Goal: Task Accomplishment & Management: Use online tool/utility

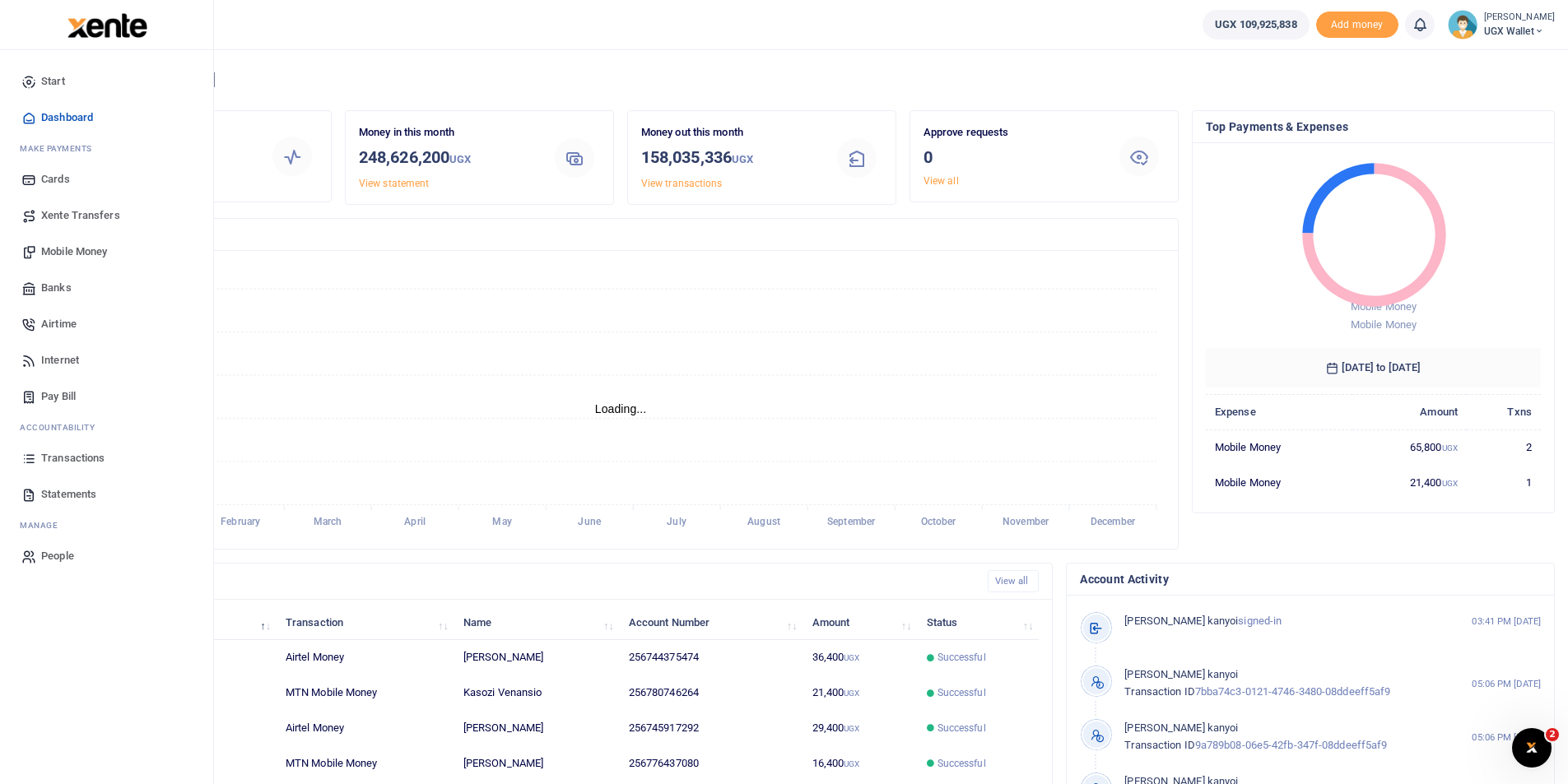
click at [55, 459] on span "Transactions" at bounding box center [73, 458] width 64 height 17
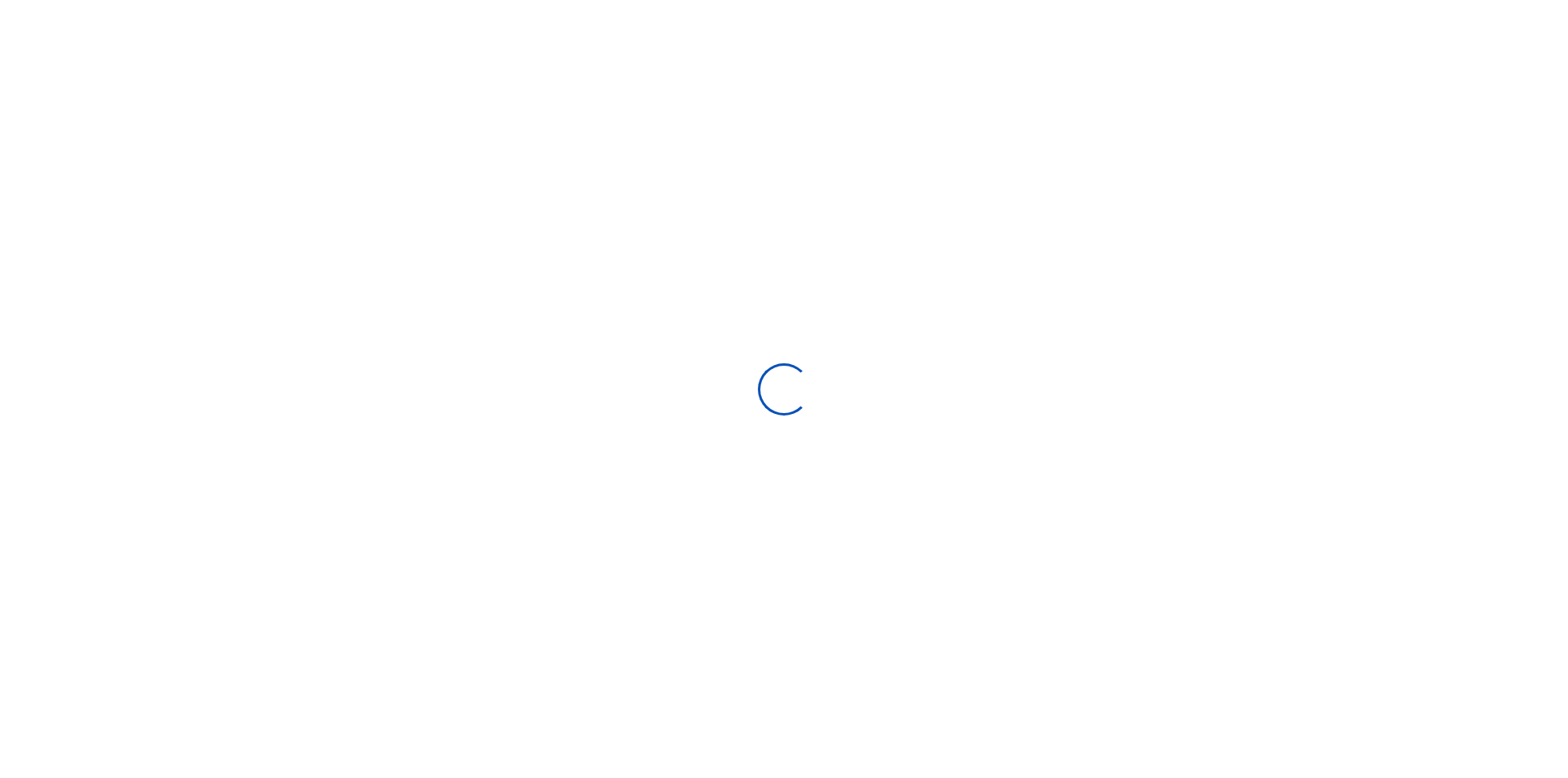
select select
type input "08/26/2025 - 09/24/2025"
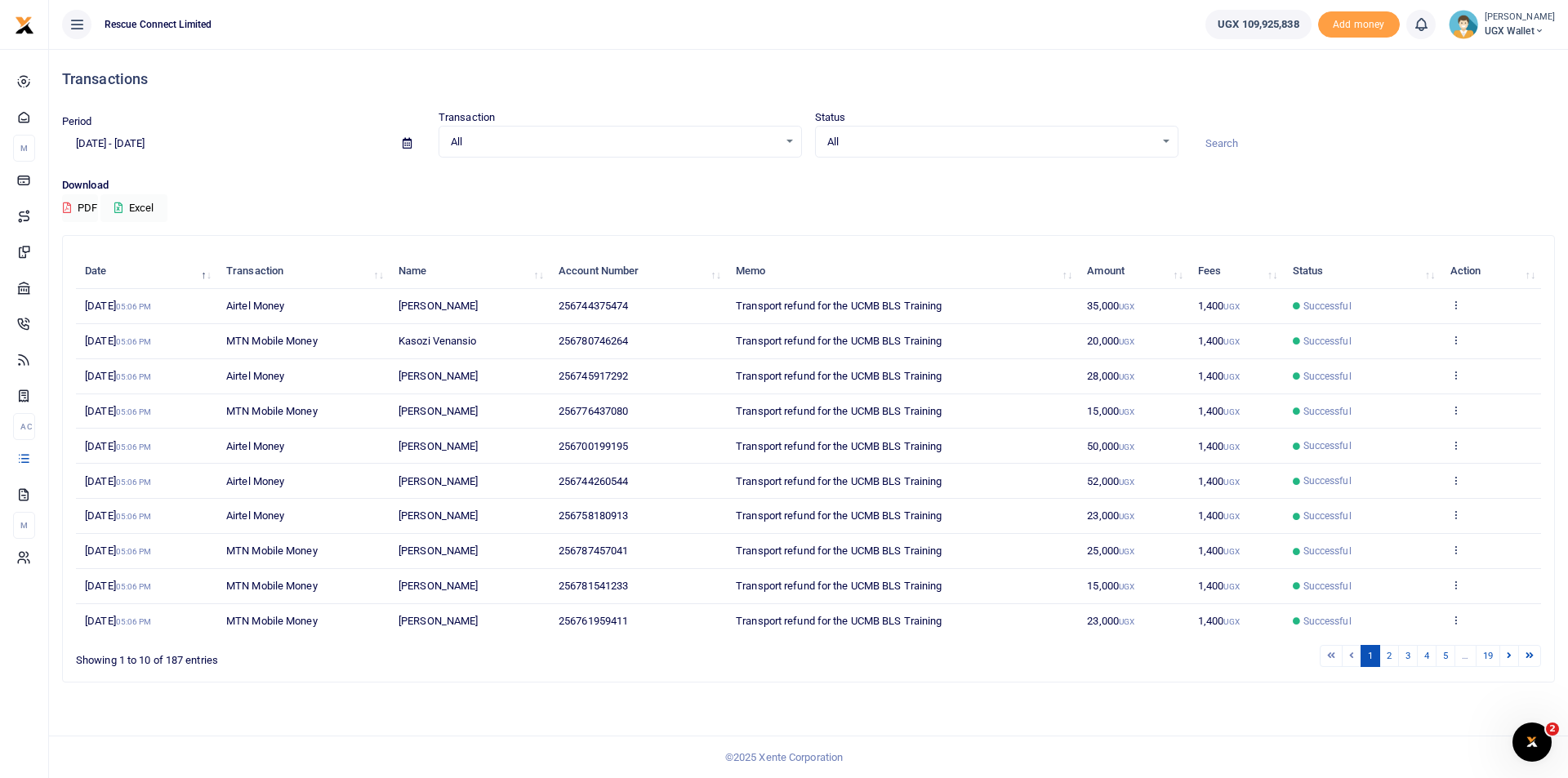
click at [1221, 143] on input at bounding box center [1374, 144] width 364 height 28
type input "ROAD SAFETY"
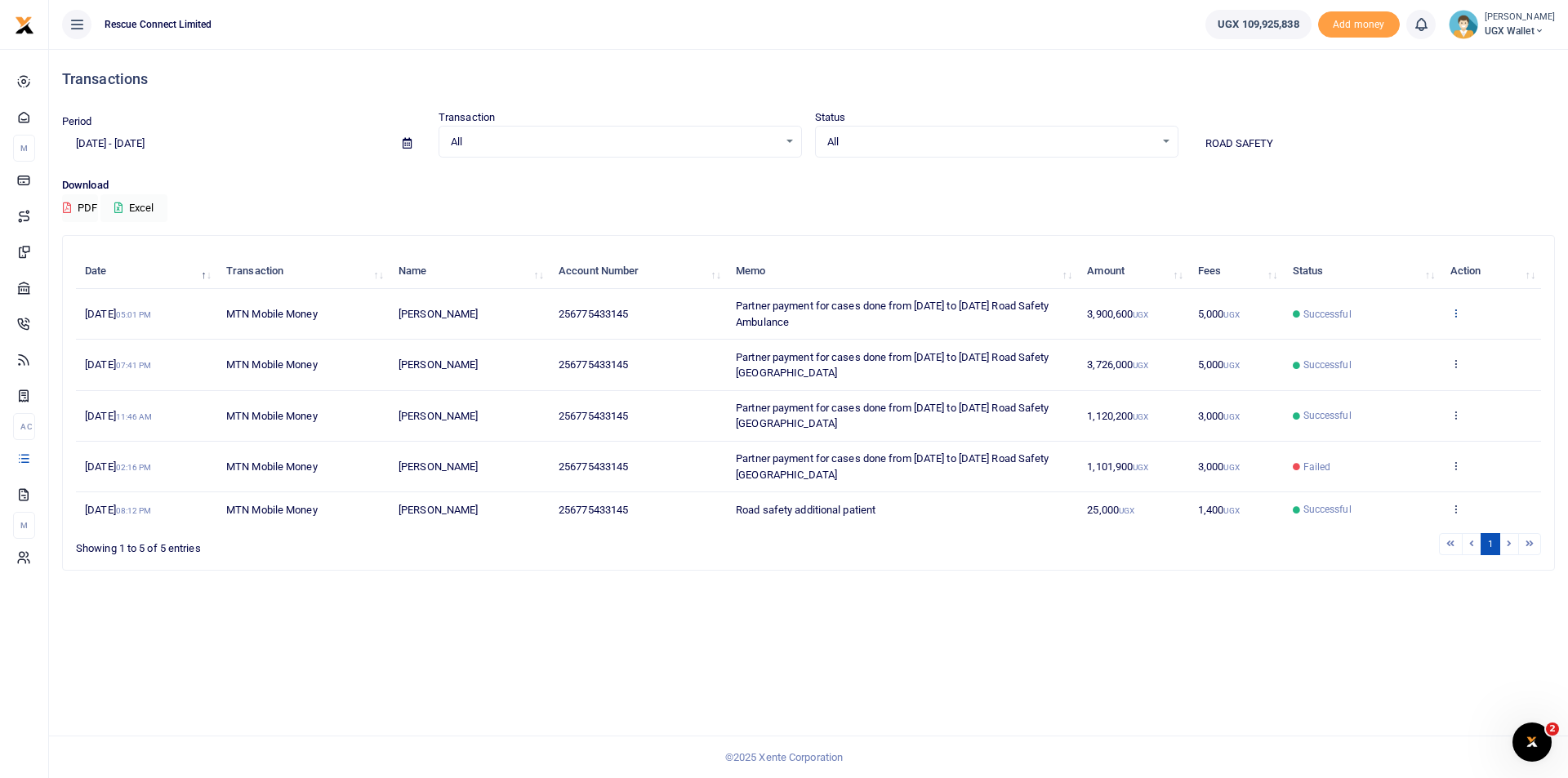
click at [1455, 316] on icon at bounding box center [1456, 313] width 11 height 11
click at [1375, 373] on link "Send again" at bounding box center [1396, 378] width 129 height 23
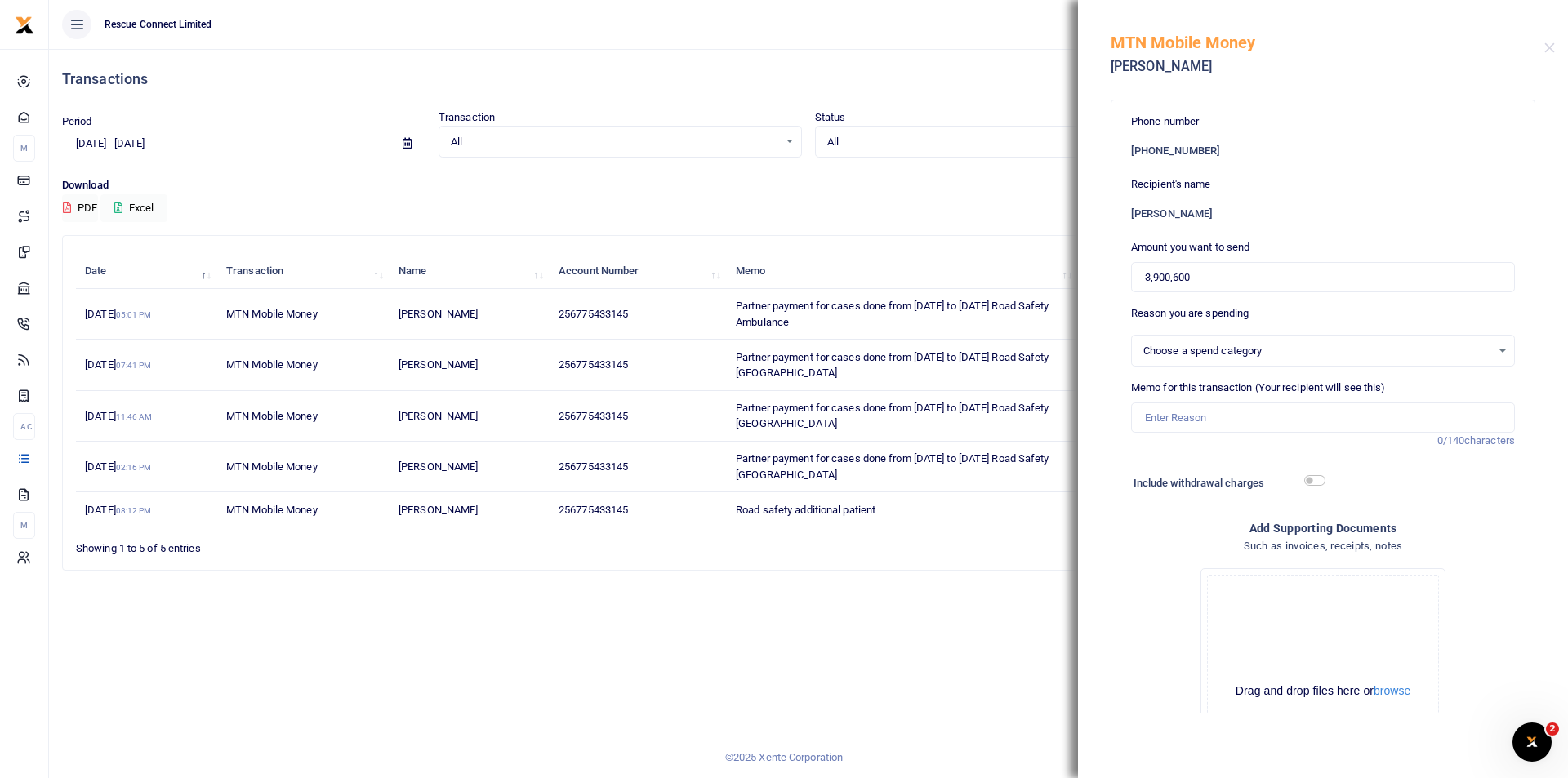
select select
drag, startPoint x: 1190, startPoint y: 280, endPoint x: 1045, endPoint y: 276, distance: 145.1
click at [1045, 276] on div "Transactions Period 08/26/2025 - 09/24/2025 Transaction All Select an option...…" at bounding box center [784, 389] width 1568 height 778
drag, startPoint x: 1216, startPoint y: 269, endPoint x: 1108, endPoint y: 275, distance: 108.2
click at [1108, 275] on div "Phone number +256 775433145 Recipient's name Sam Tomson Mwesigwa Amount you wan…" at bounding box center [1323, 402] width 490 height 622
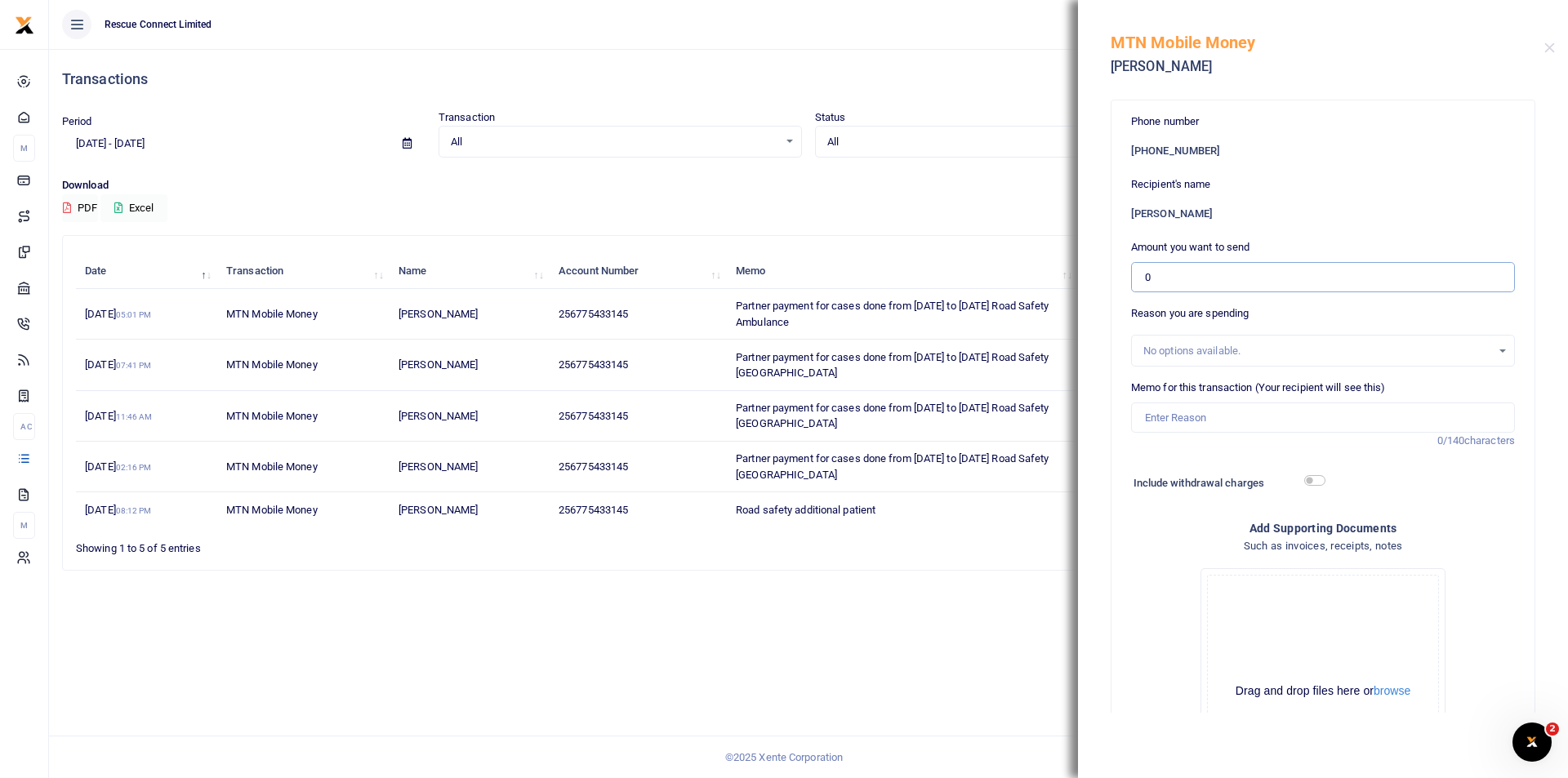
paste input "3,909,80"
type input "3,909,800"
click at [1177, 423] on input "Memo for this transaction (Your recipient will see this)" at bounding box center [1323, 418] width 384 height 31
type input "Partner payment for cases done from 14th April to 27th April St Francis Naggala…"
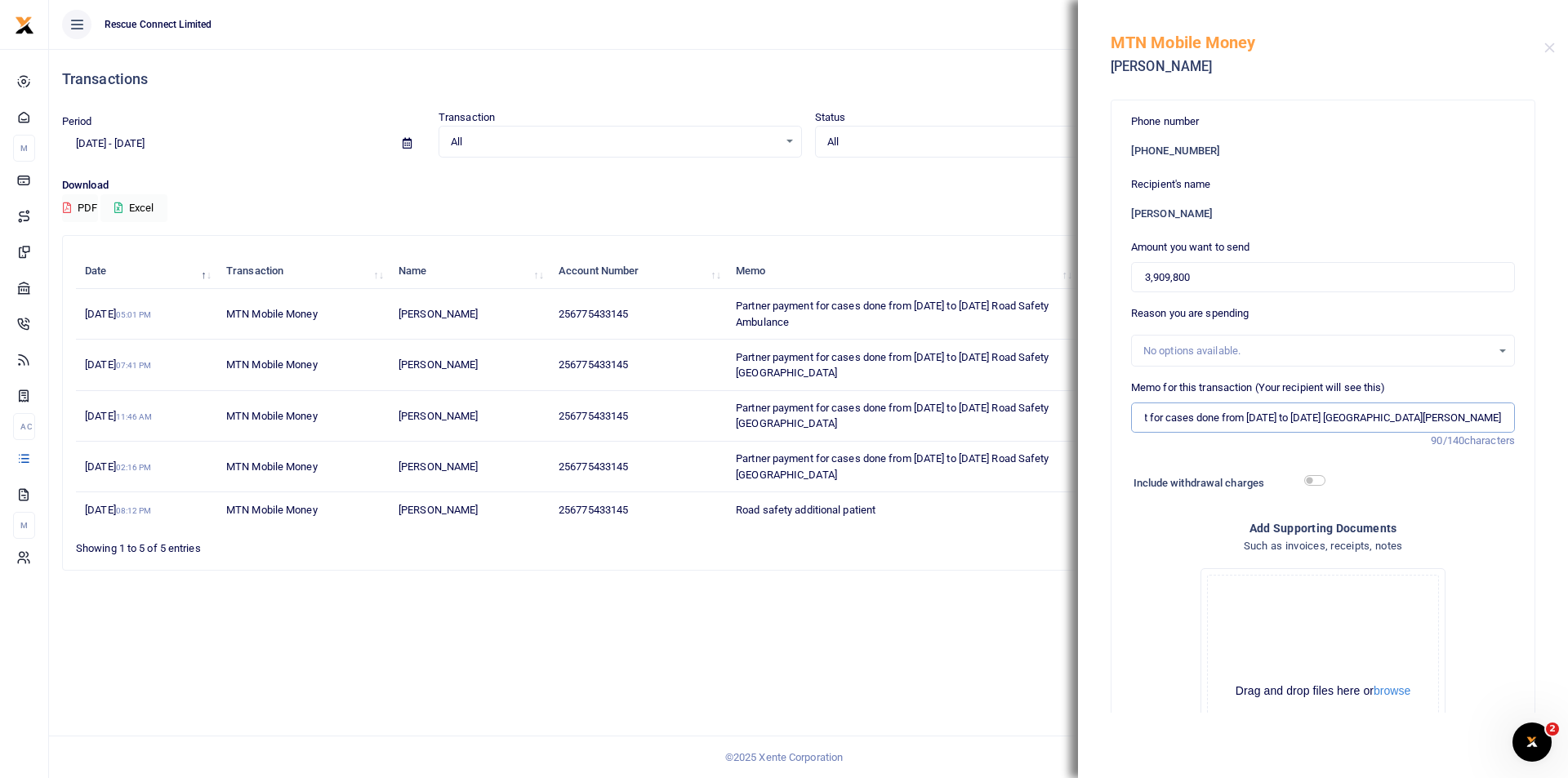
drag, startPoint x: 1140, startPoint y: 419, endPoint x: 1567, endPoint y: 420, distance: 427.0
click at [1567, 420] on div "Phone number +256 775433145 Recipient's name Sam Tomson Mwesigwa Amount you wan…" at bounding box center [1323, 402] width 490 height 622
drag, startPoint x: 829, startPoint y: 322, endPoint x: 734, endPoint y: 301, distance: 97.3
click at [734, 301] on td "Partner payment for cases done from 8th Sept to 14th Sept Road Safety Ambulance" at bounding box center [902, 314] width 351 height 51
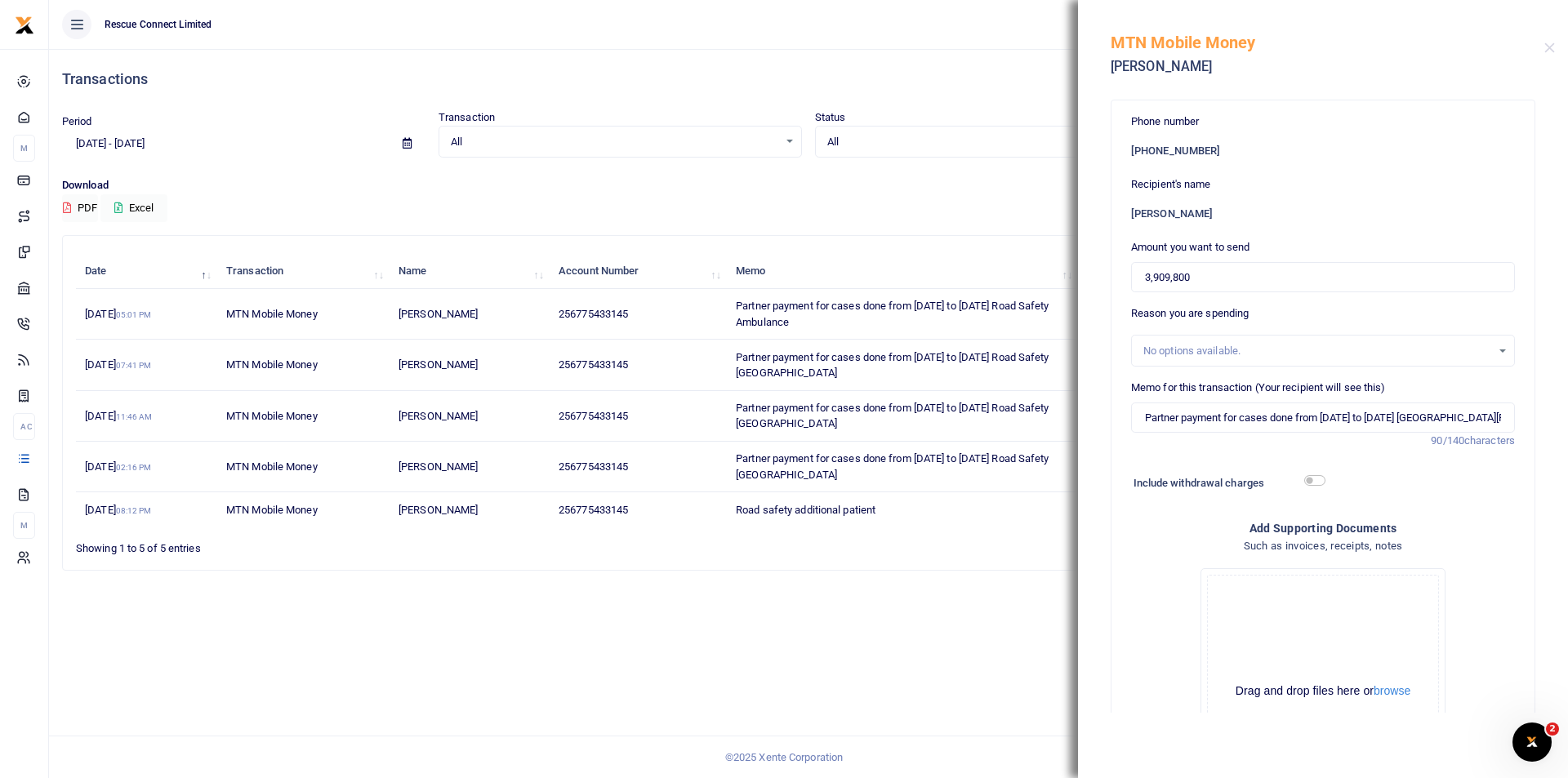
copy span "Partner payment for cases done from 8th Sept to 14th Sept Road Safety Ambulance"
drag, startPoint x: 1143, startPoint y: 421, endPoint x: 1567, endPoint y: 419, distance: 424.0
click at [1567, 419] on div "Phone number +256 775433145 Recipient's name Sam Tomson Mwesigwa Amount you wan…" at bounding box center [1323, 402] width 490 height 622
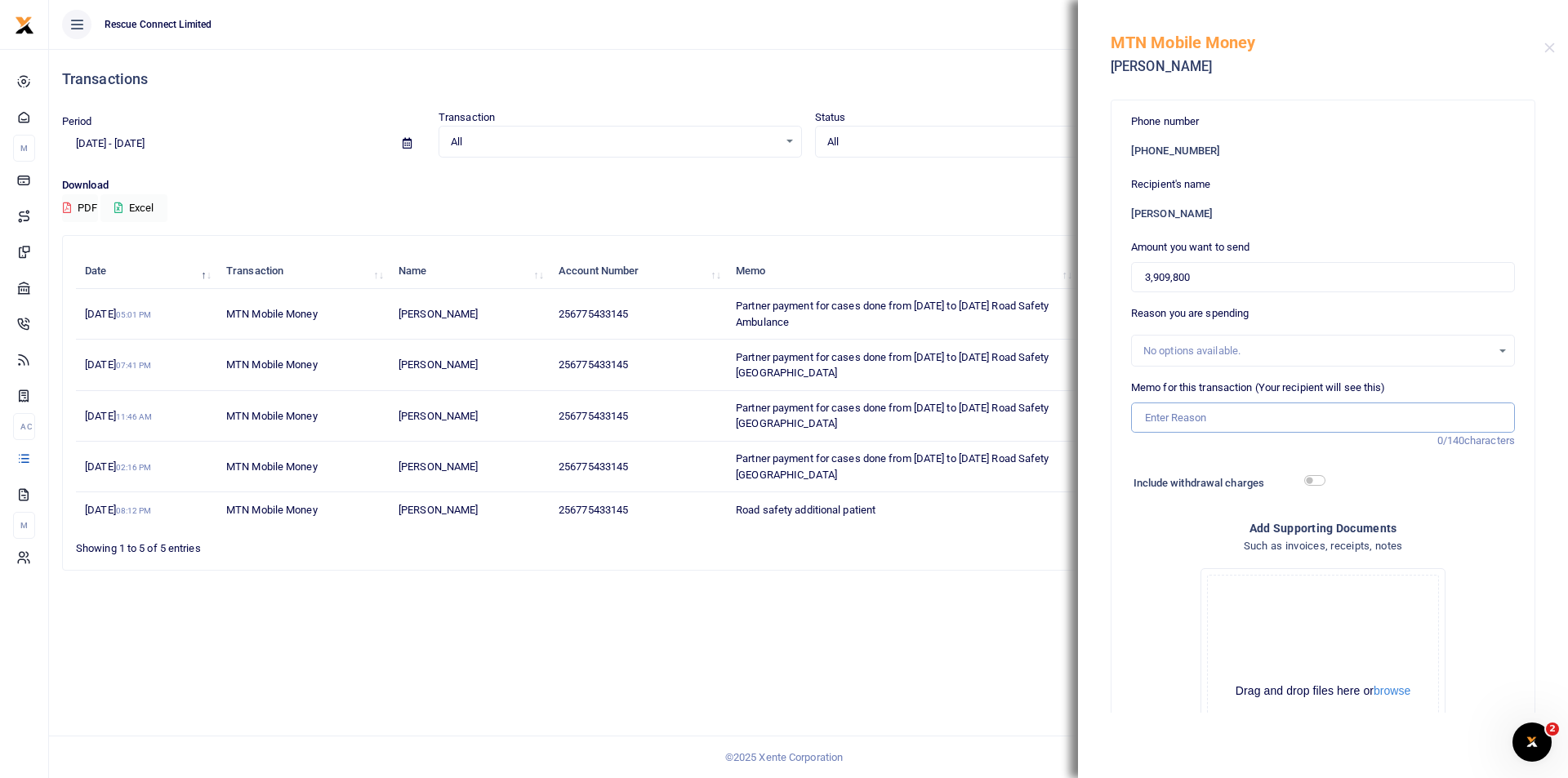
paste input "Partner payment for cases done from 8th Sept to 14th Sept Road Safety Ambulance"
click at [1279, 422] on input "Partner payment for cases done from 8th Sept to 14th Sept Road Safety Ambulance" at bounding box center [1323, 418] width 384 height 31
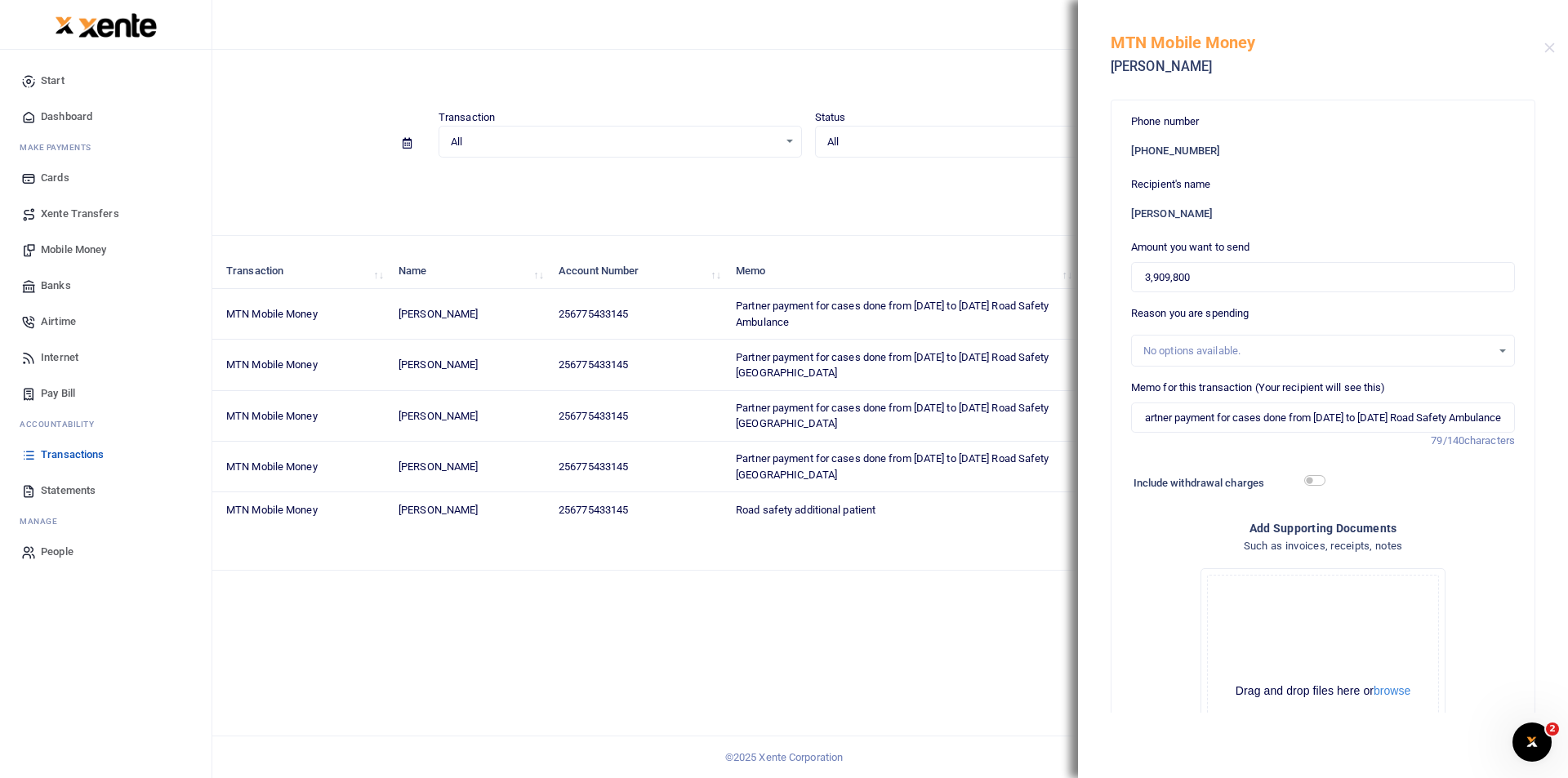
scroll to position [0, 0]
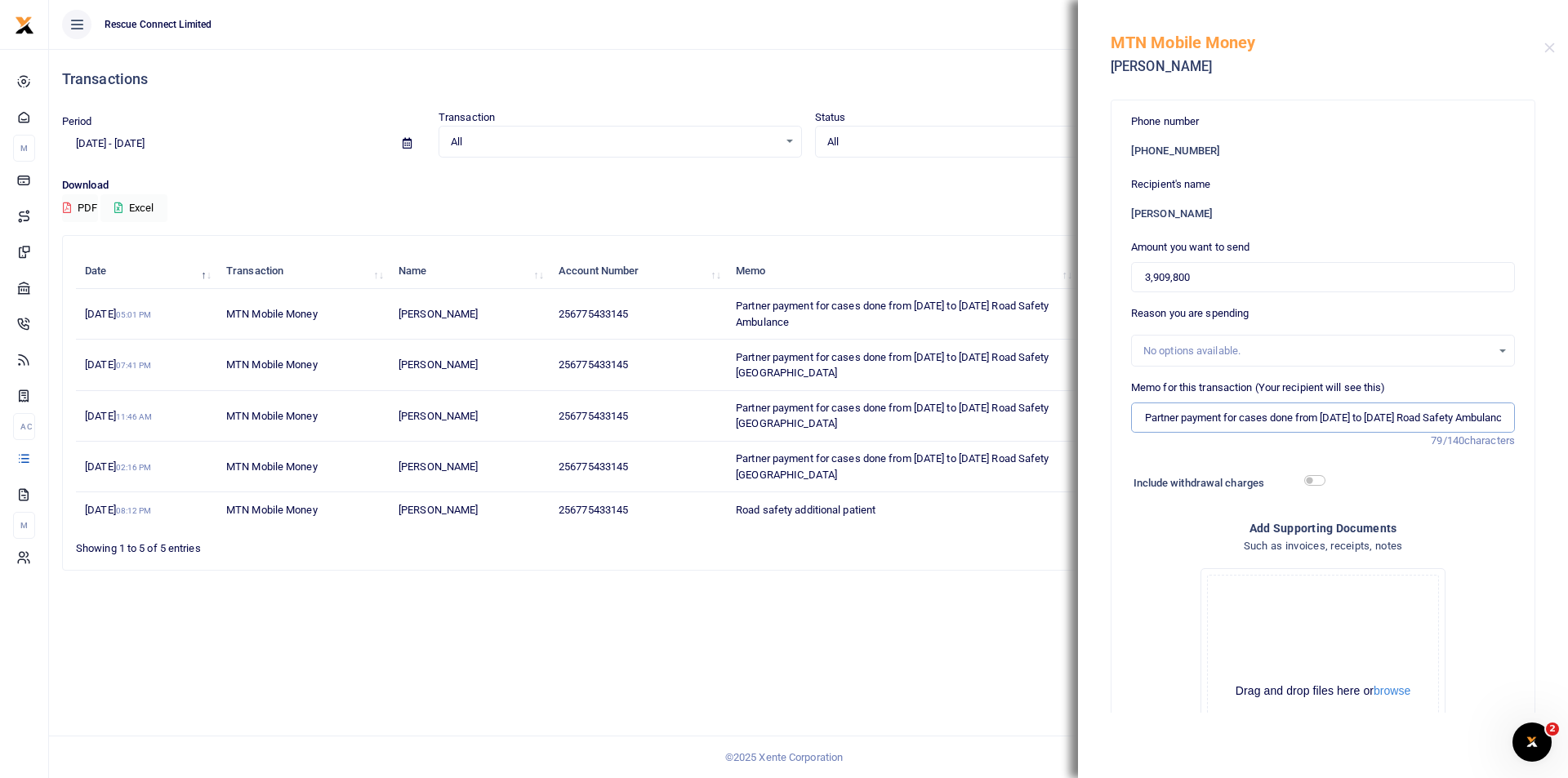
click at [1329, 418] on input "Partner payment for cases done from 8th Sept to 14th Sept Road Safety Ambulance" at bounding box center [1323, 418] width 384 height 31
drag, startPoint x: 1403, startPoint y: 422, endPoint x: 1385, endPoint y: 423, distance: 18.0
click at [1385, 423] on input "Partner payment for cases done from 15th Sept to 14th Sept Road Safety Ambulance" at bounding box center [1323, 418] width 384 height 31
type input "Partner payment for cases done from 15th Sept to 21st Sept Road Safety Ambulance"
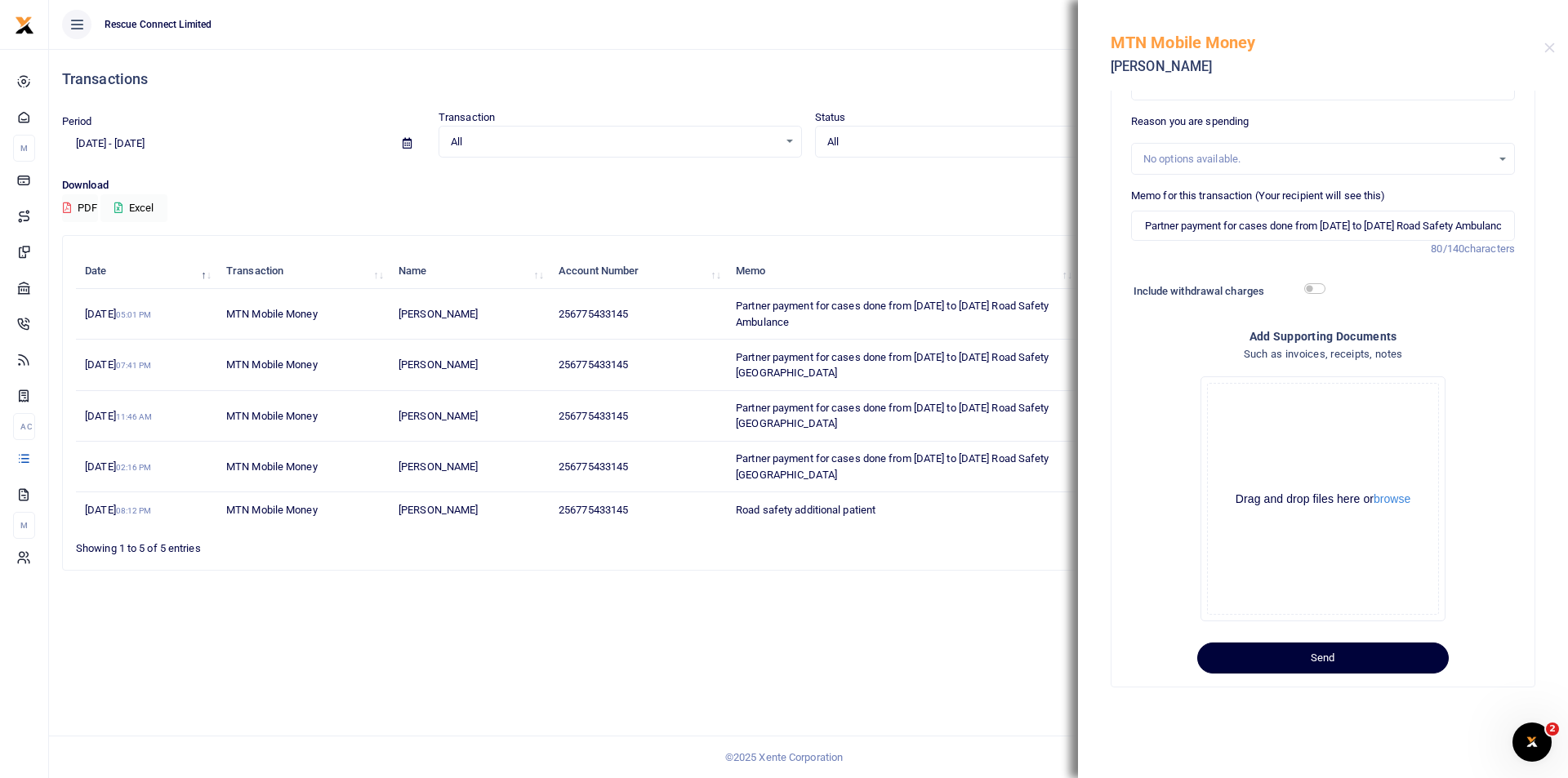
click at [1307, 656] on button "Send" at bounding box center [1323, 658] width 252 height 31
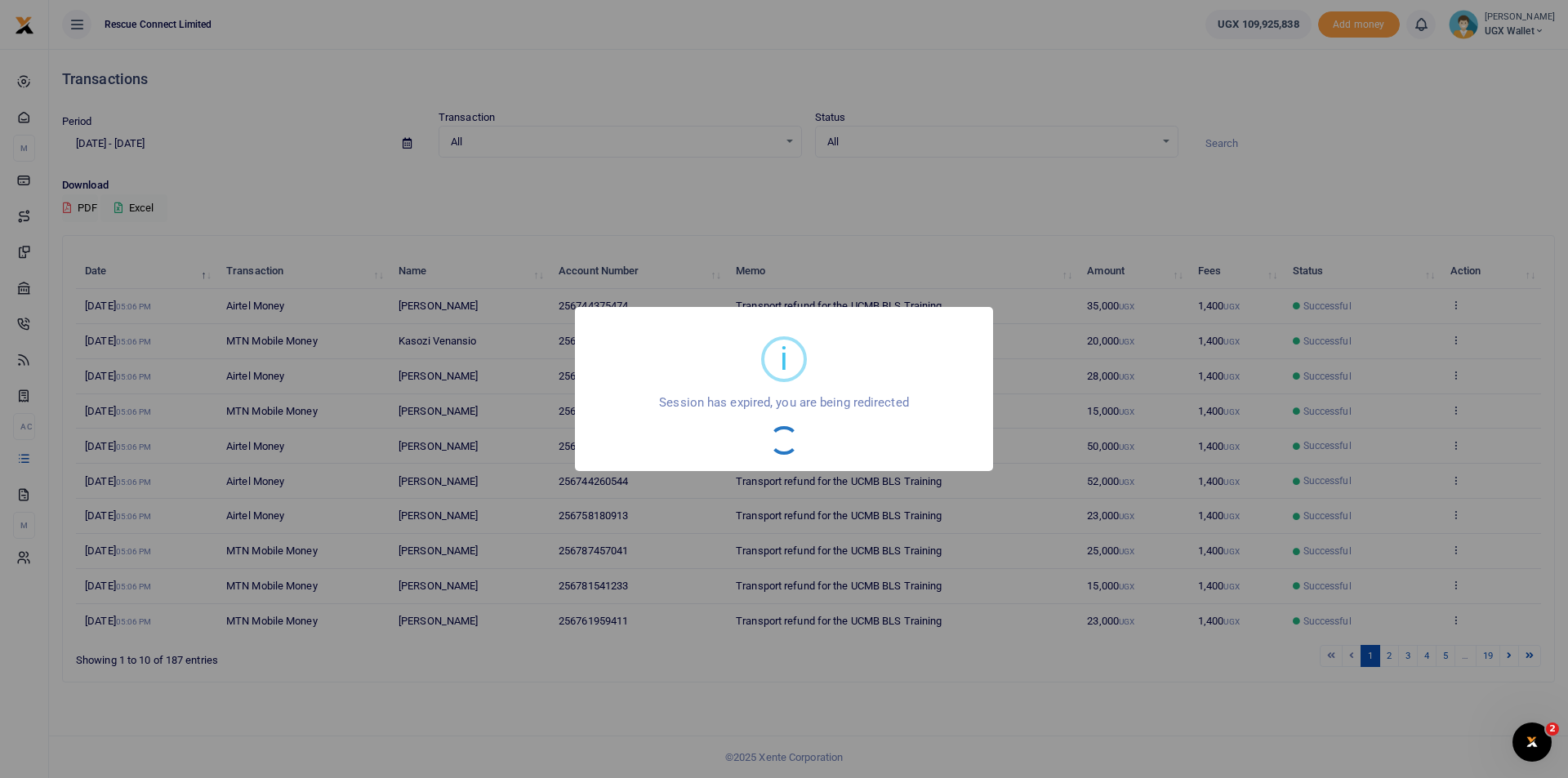
click at [754, 446] on div "OK No Cancel" at bounding box center [784, 440] width 386 height 29
click at [832, 273] on div "i × Session has expired, you are being redirected OK No Cancel" at bounding box center [784, 389] width 1568 height 778
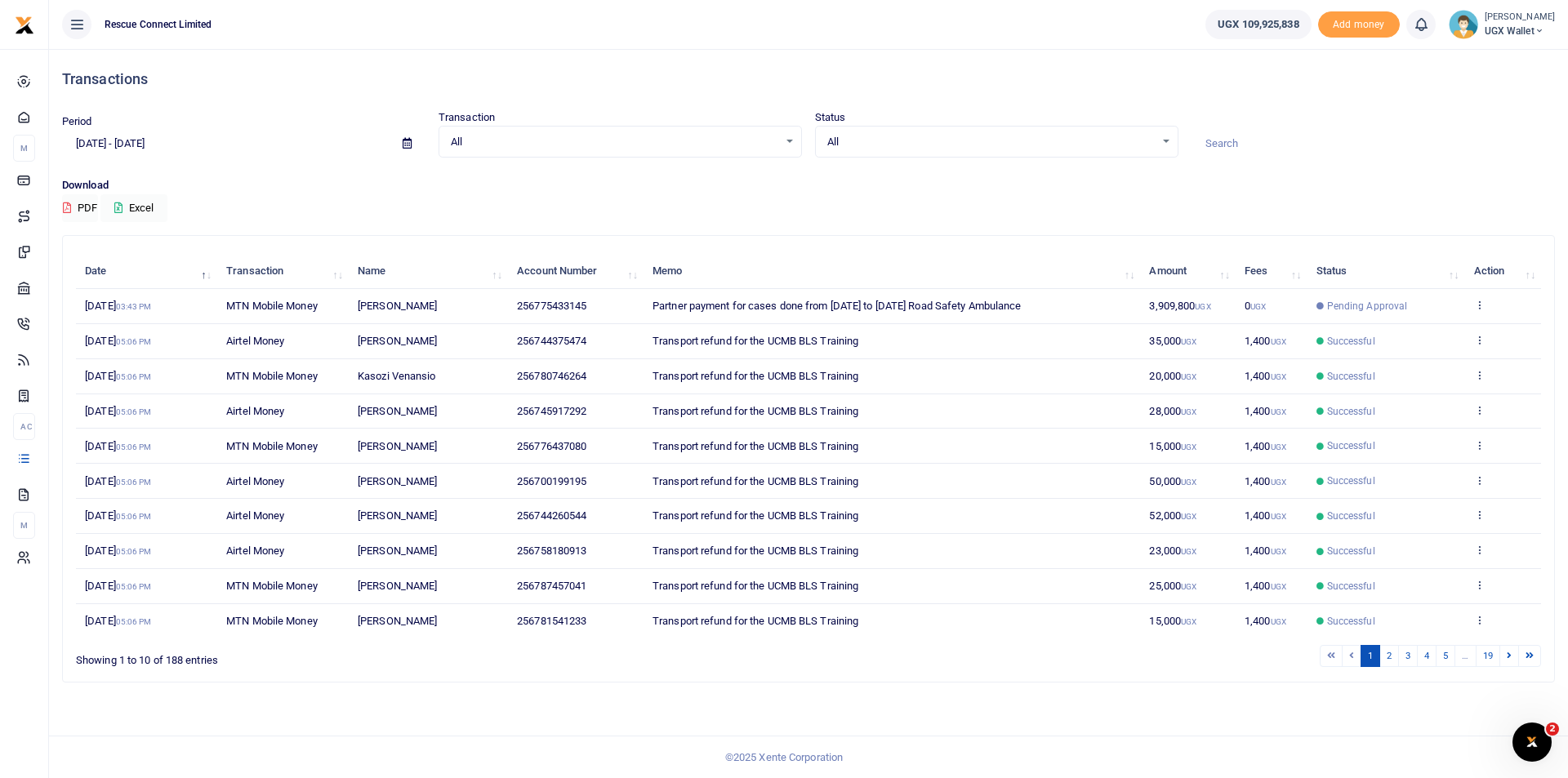
click at [718, 245] on div "Search: Date Transaction Name Account Number Memo Amount Fees Status Action 24t…" at bounding box center [809, 459] width 1492 height 446
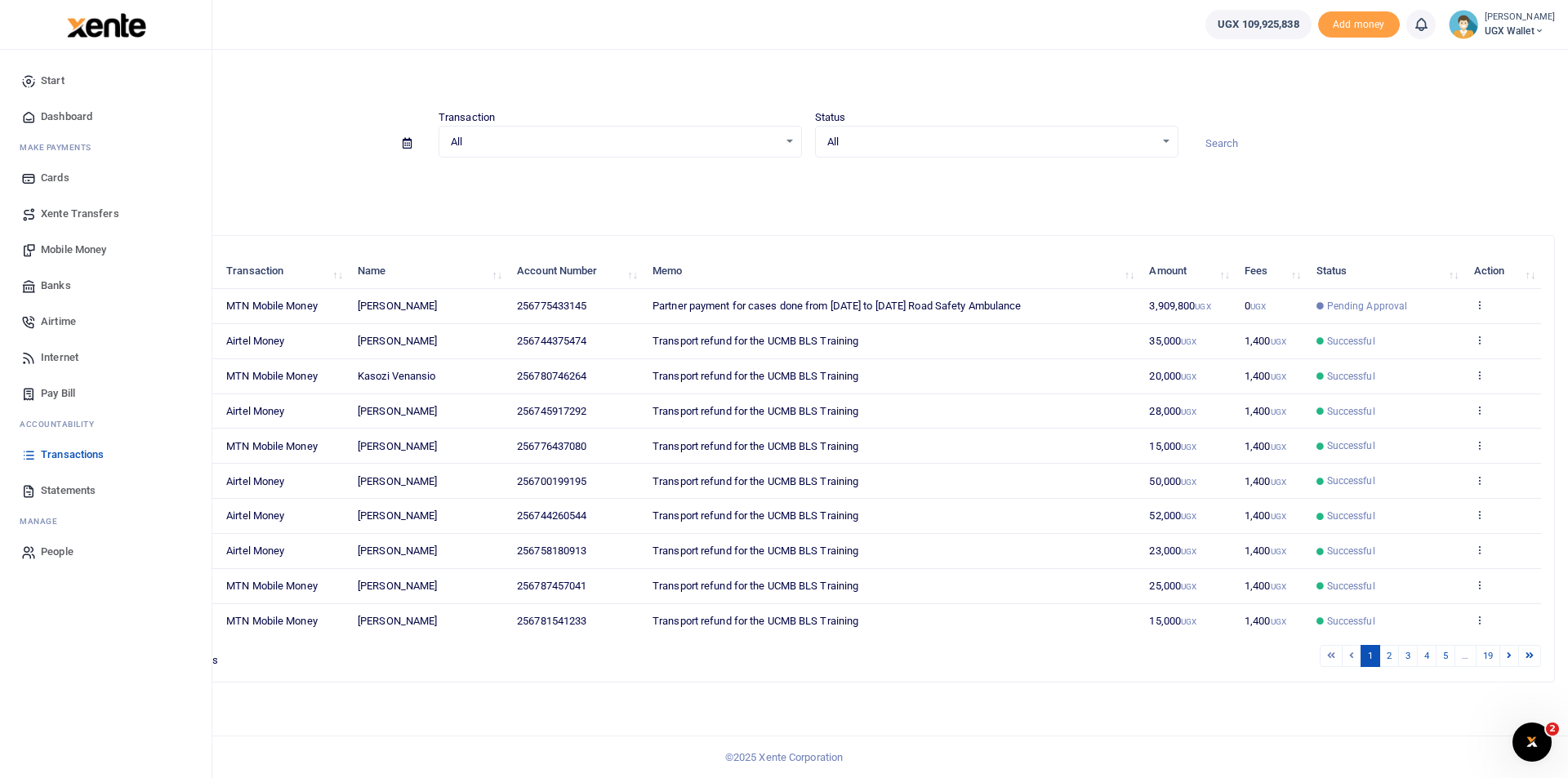
click at [70, 283] on span "Banks" at bounding box center [56, 286] width 30 height 16
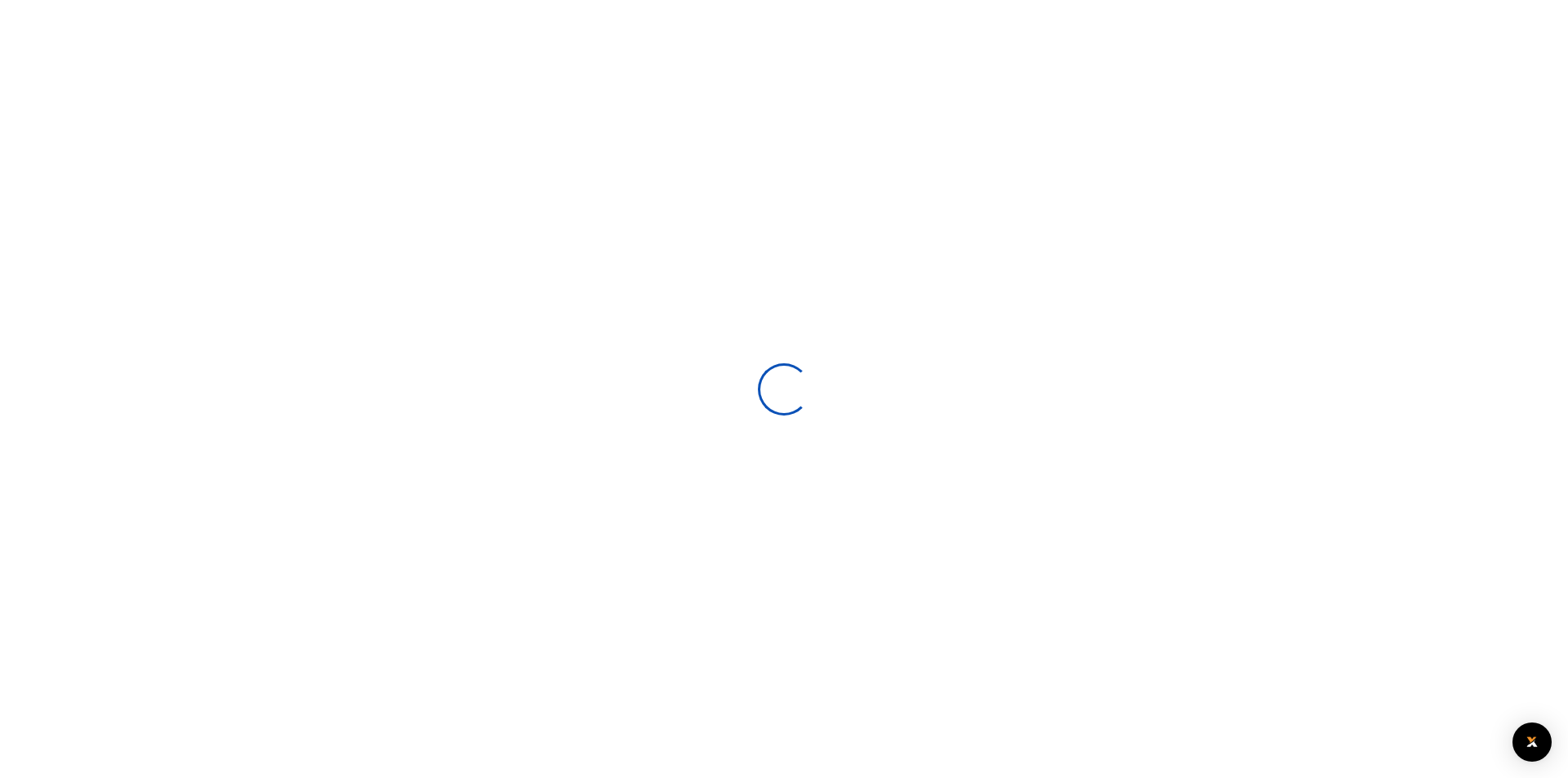
select select
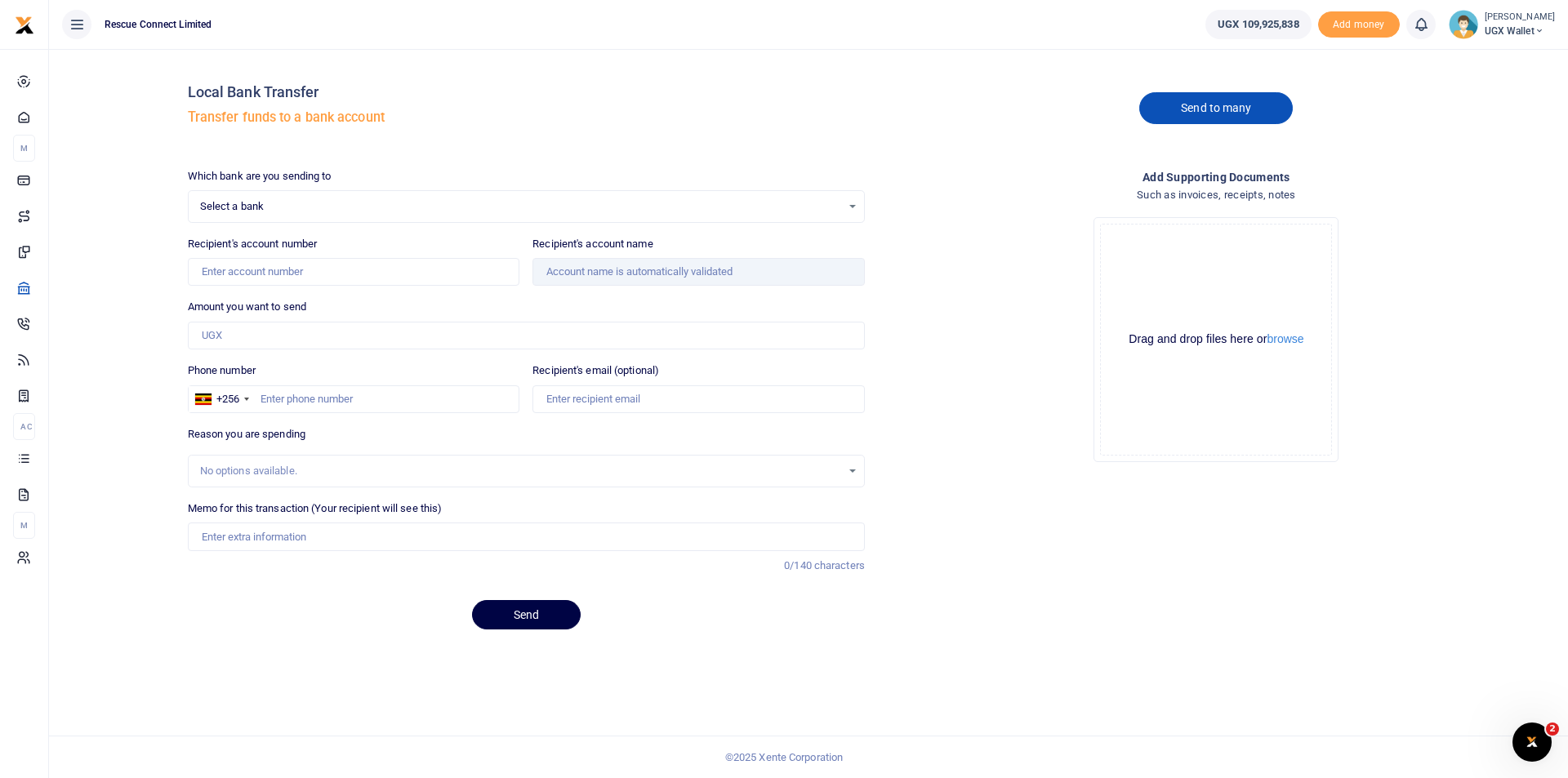
click at [1235, 115] on link "Send to many" at bounding box center [1216, 108] width 153 height 32
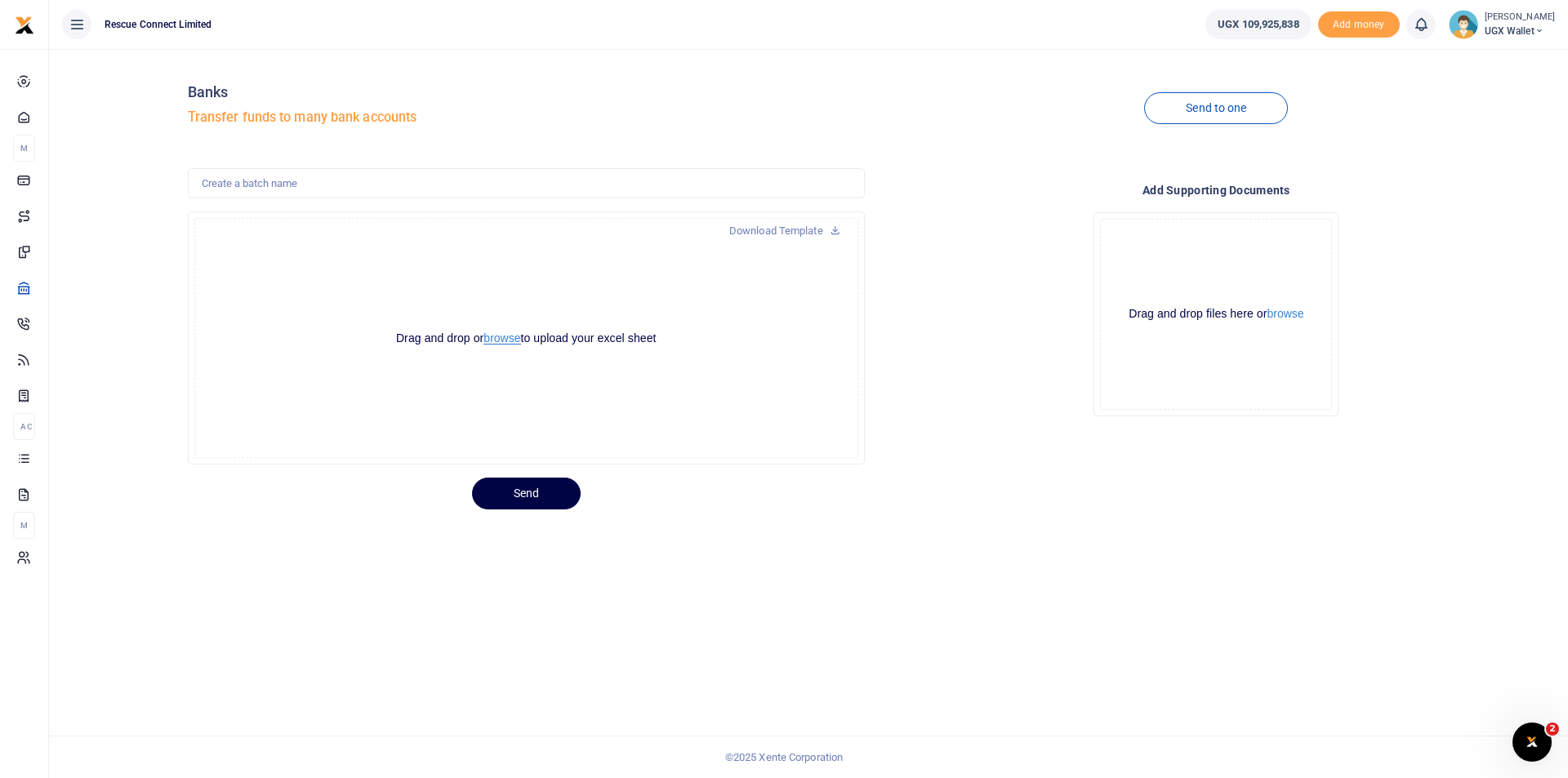
click at [506, 337] on button "browse" at bounding box center [501, 338] width 37 height 12
click at [505, 342] on button "browse" at bounding box center [501, 338] width 37 height 12
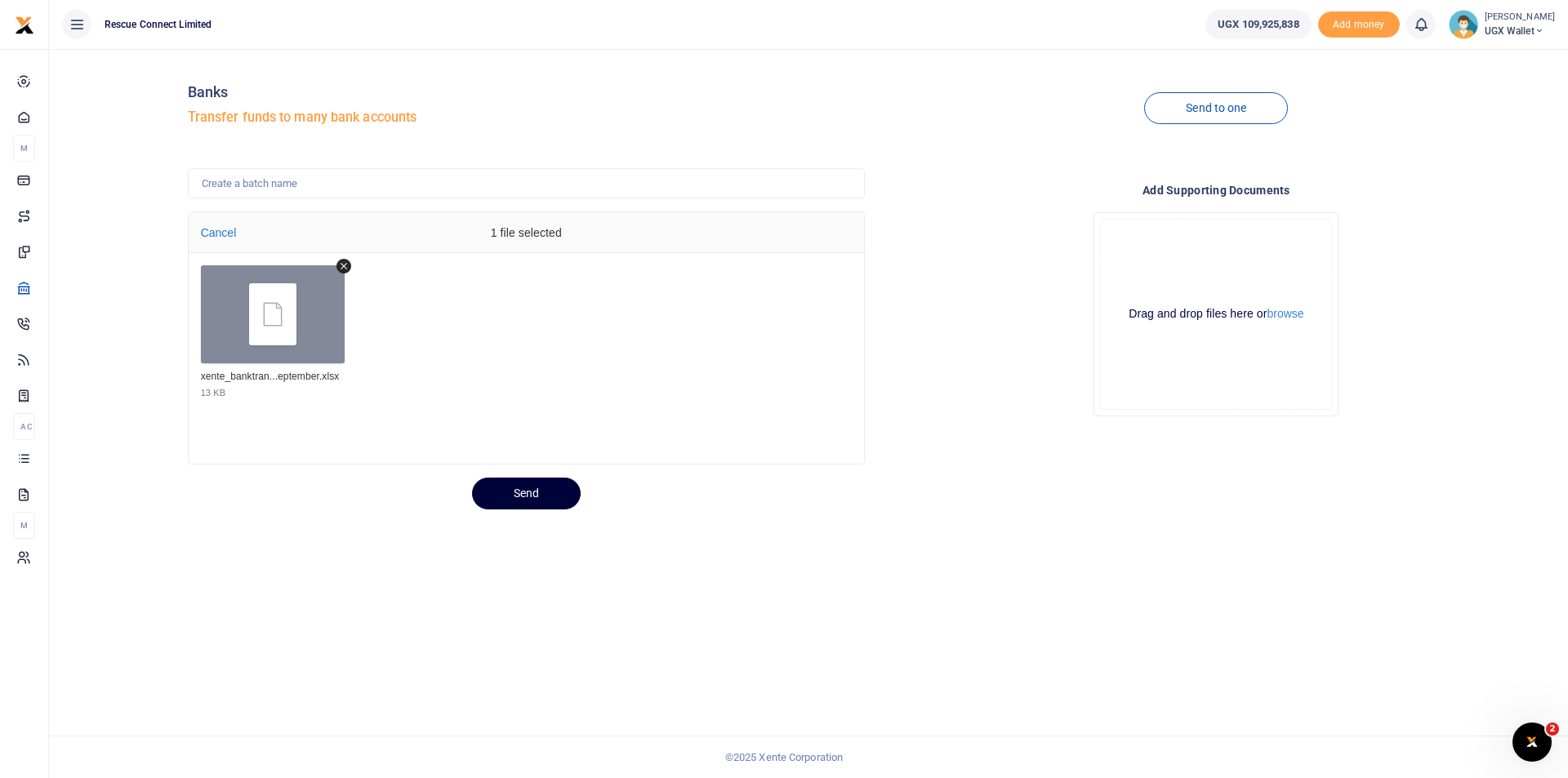
click at [555, 497] on button "Send" at bounding box center [526, 493] width 109 height 32
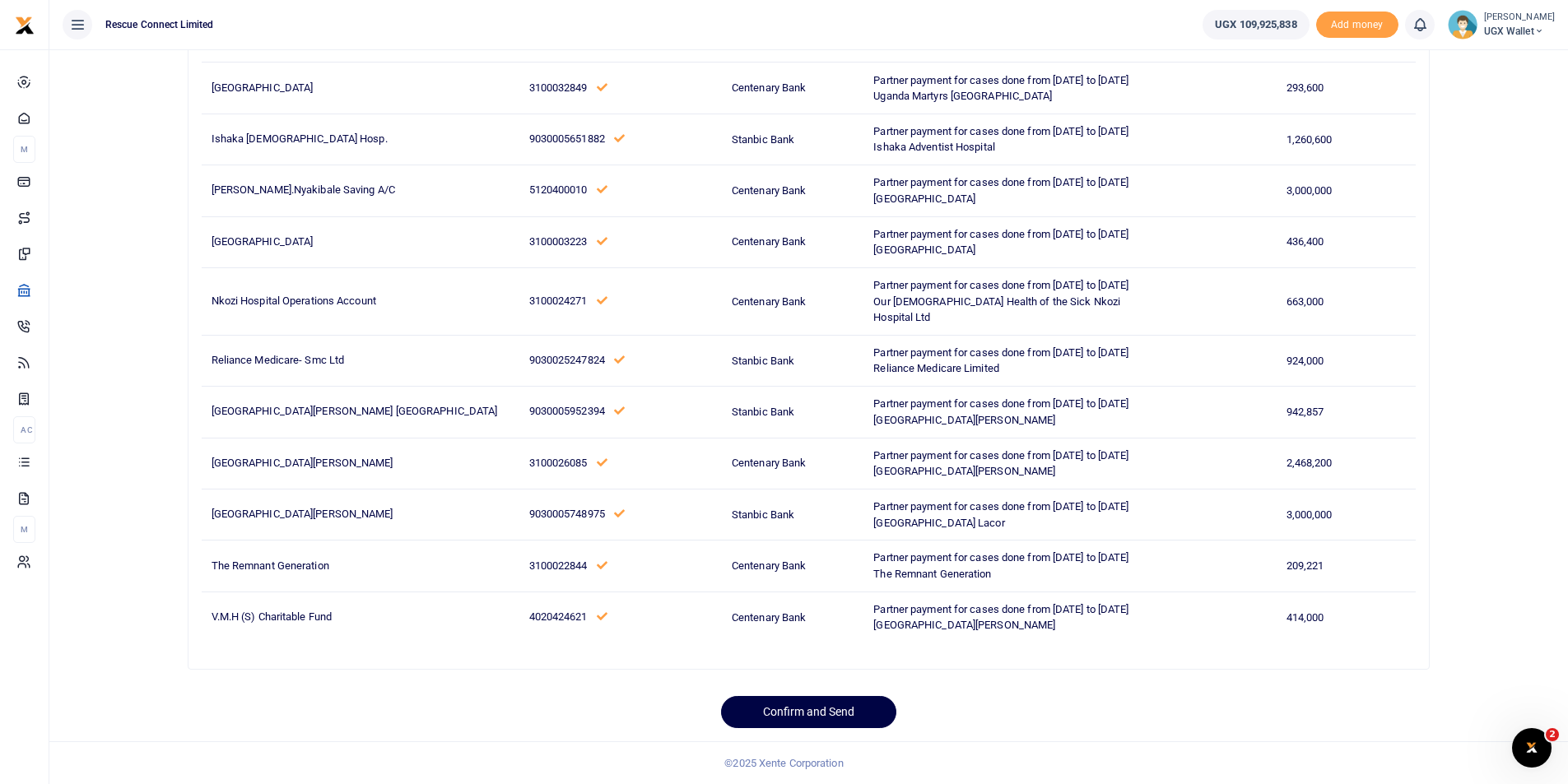
scroll to position [602, 0]
click at [812, 704] on button "Confirm and Send" at bounding box center [808, 711] width 175 height 32
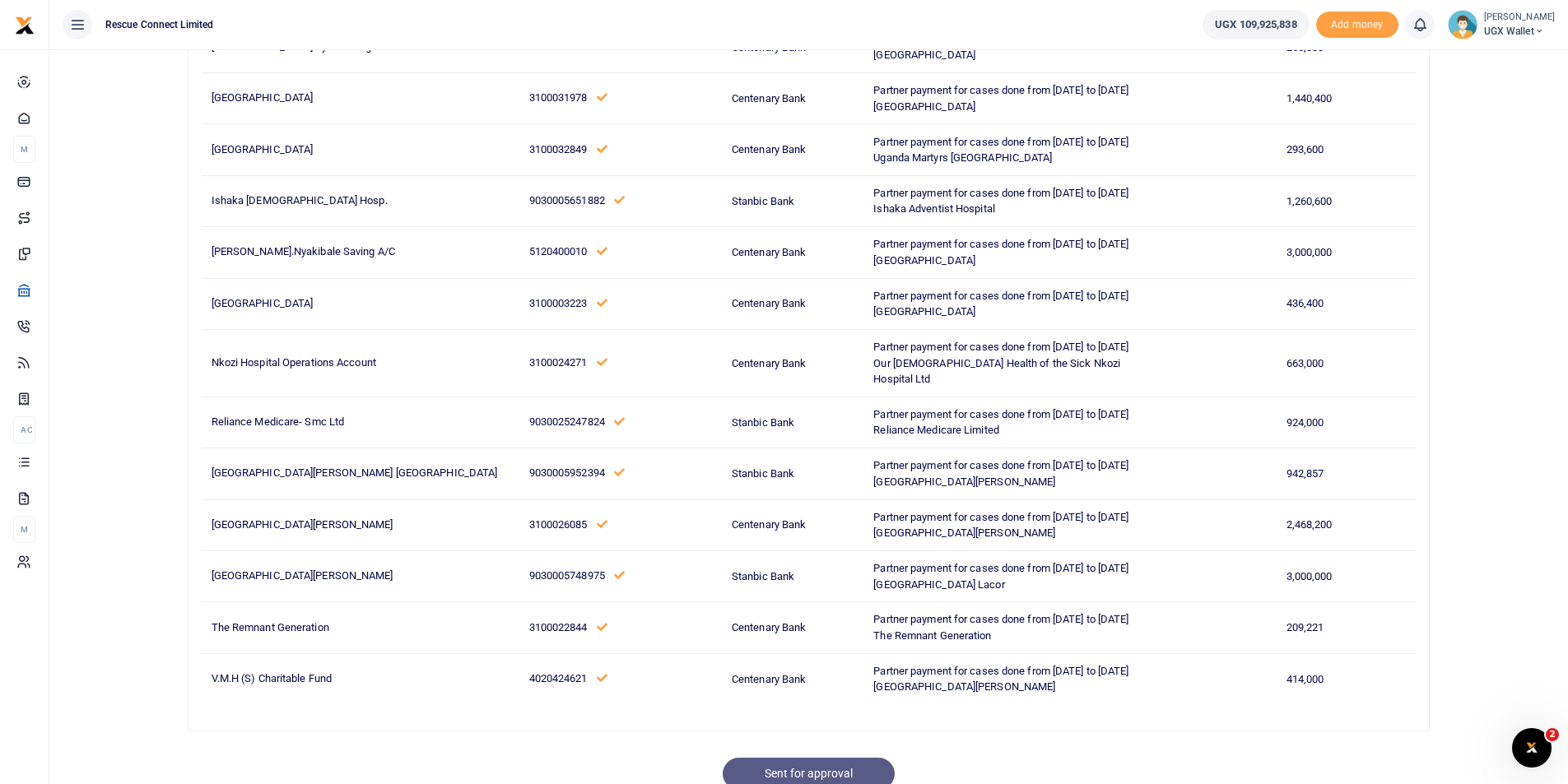
scroll to position [257, 0]
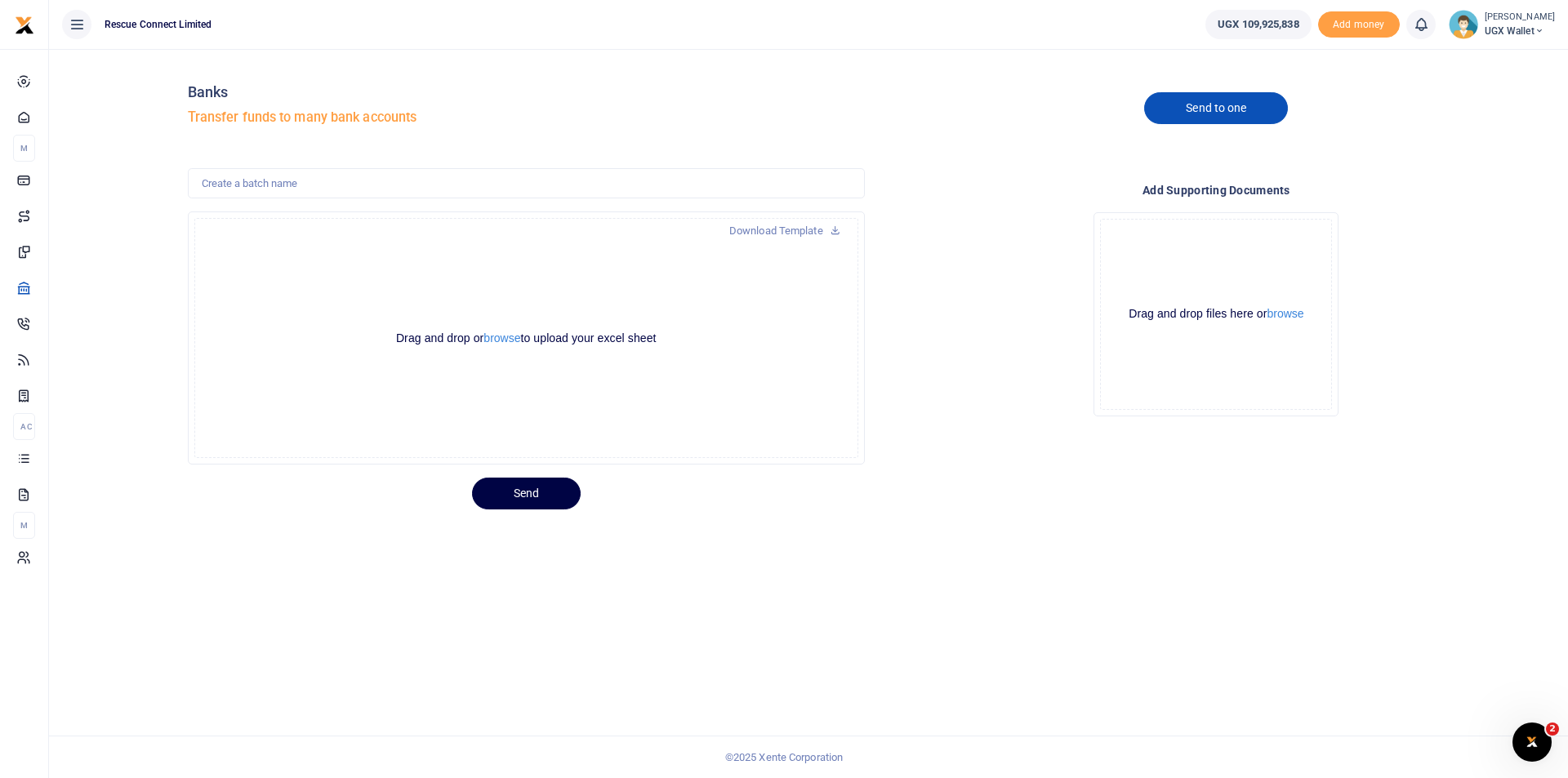
click at [1209, 103] on link "Send to one" at bounding box center [1216, 108] width 143 height 32
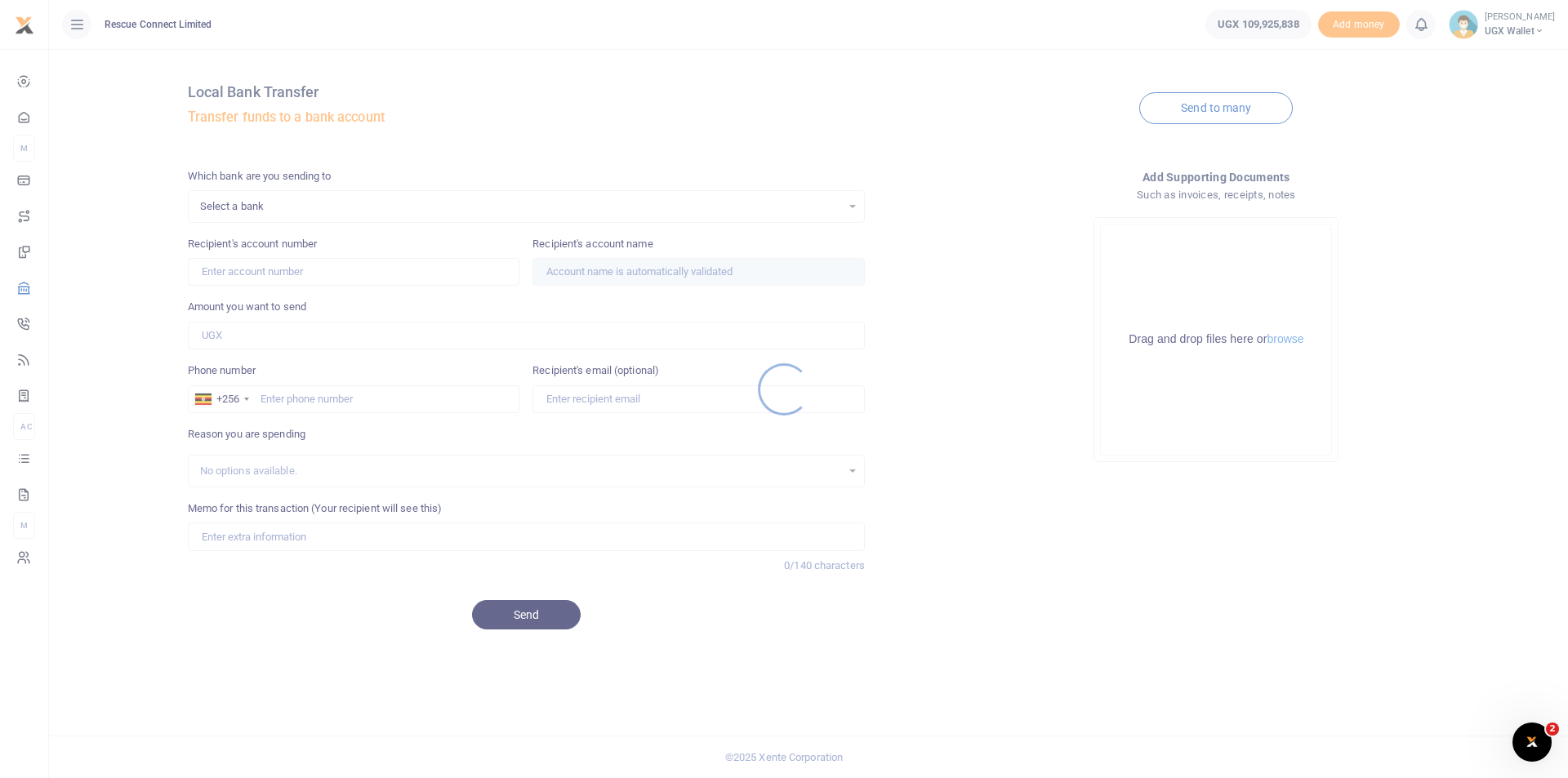
click at [1206, 106] on div at bounding box center [784, 389] width 1568 height 778
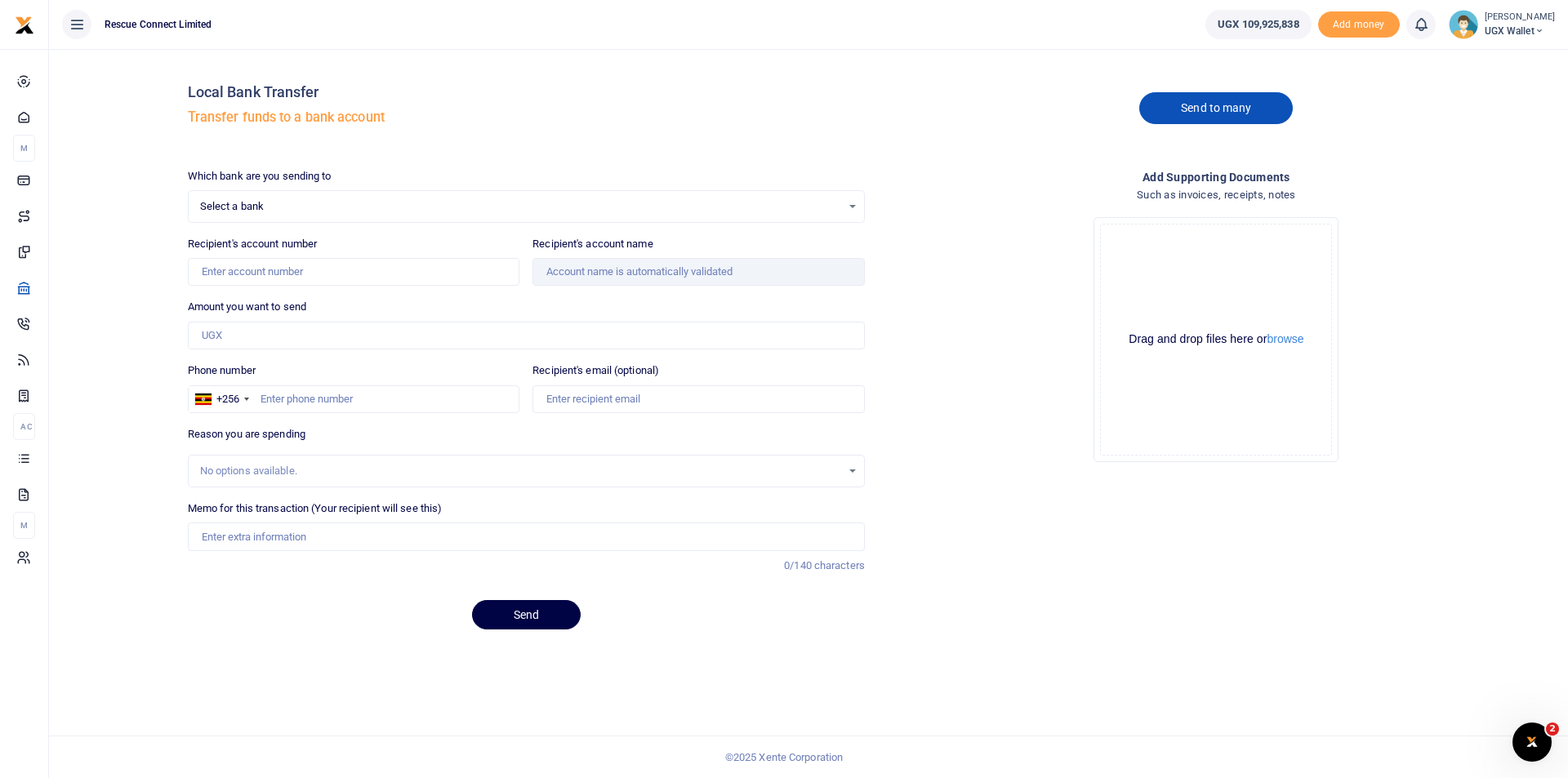
click at [1200, 108] on link "Send to many" at bounding box center [1216, 108] width 153 height 32
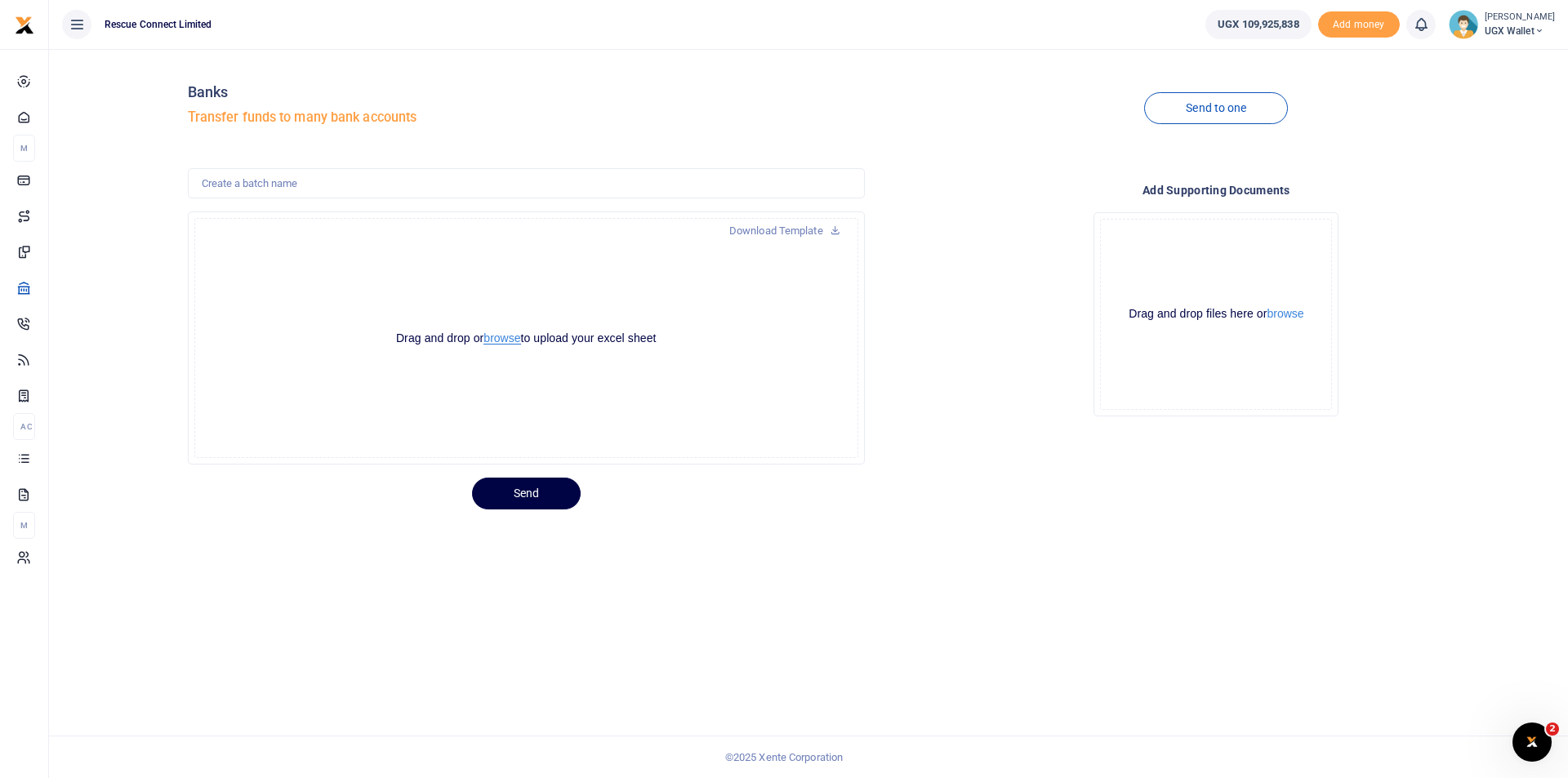
click at [496, 337] on button "browse" at bounding box center [501, 338] width 37 height 12
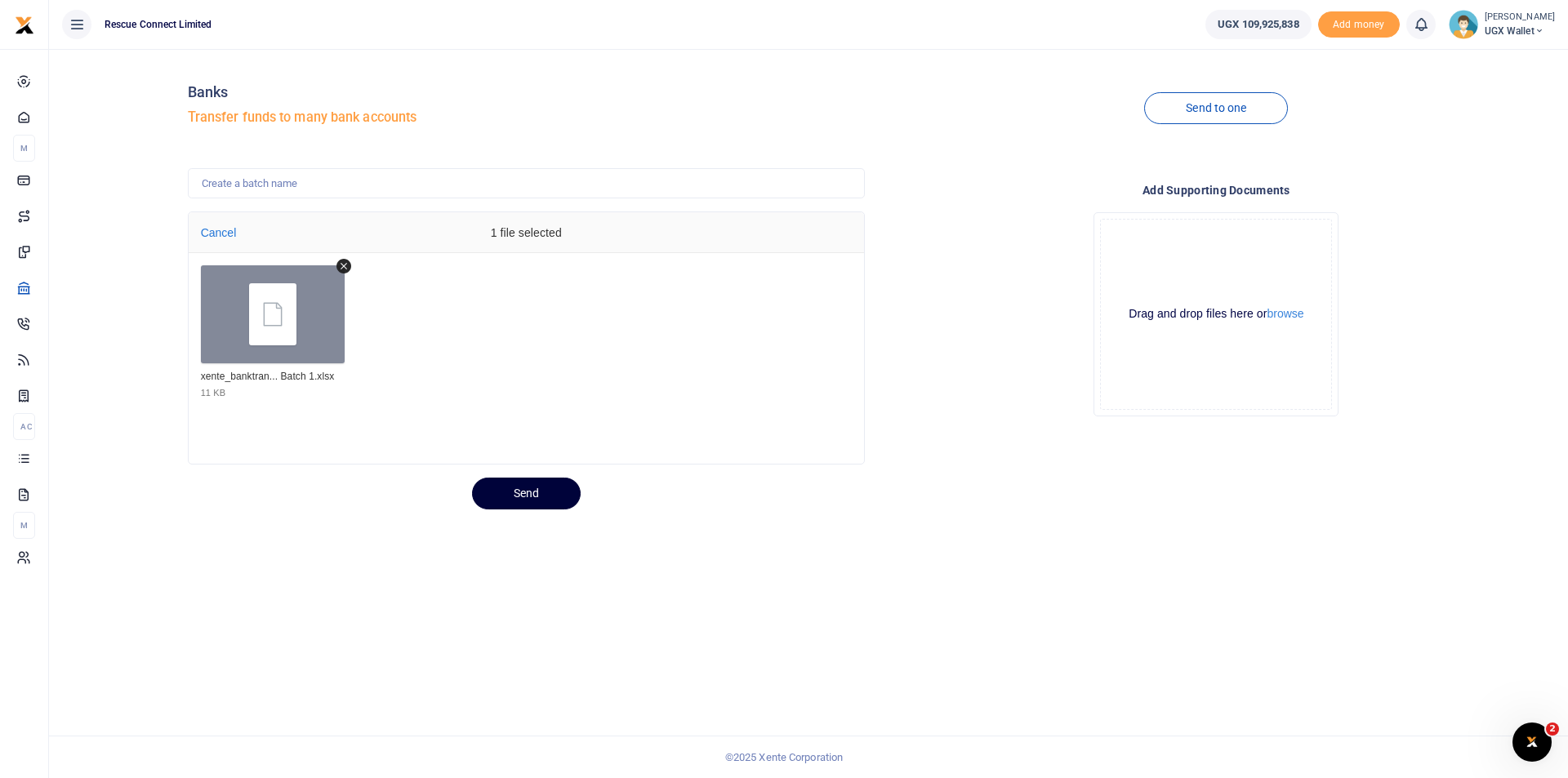
click at [525, 486] on button "Send" at bounding box center [526, 493] width 109 height 32
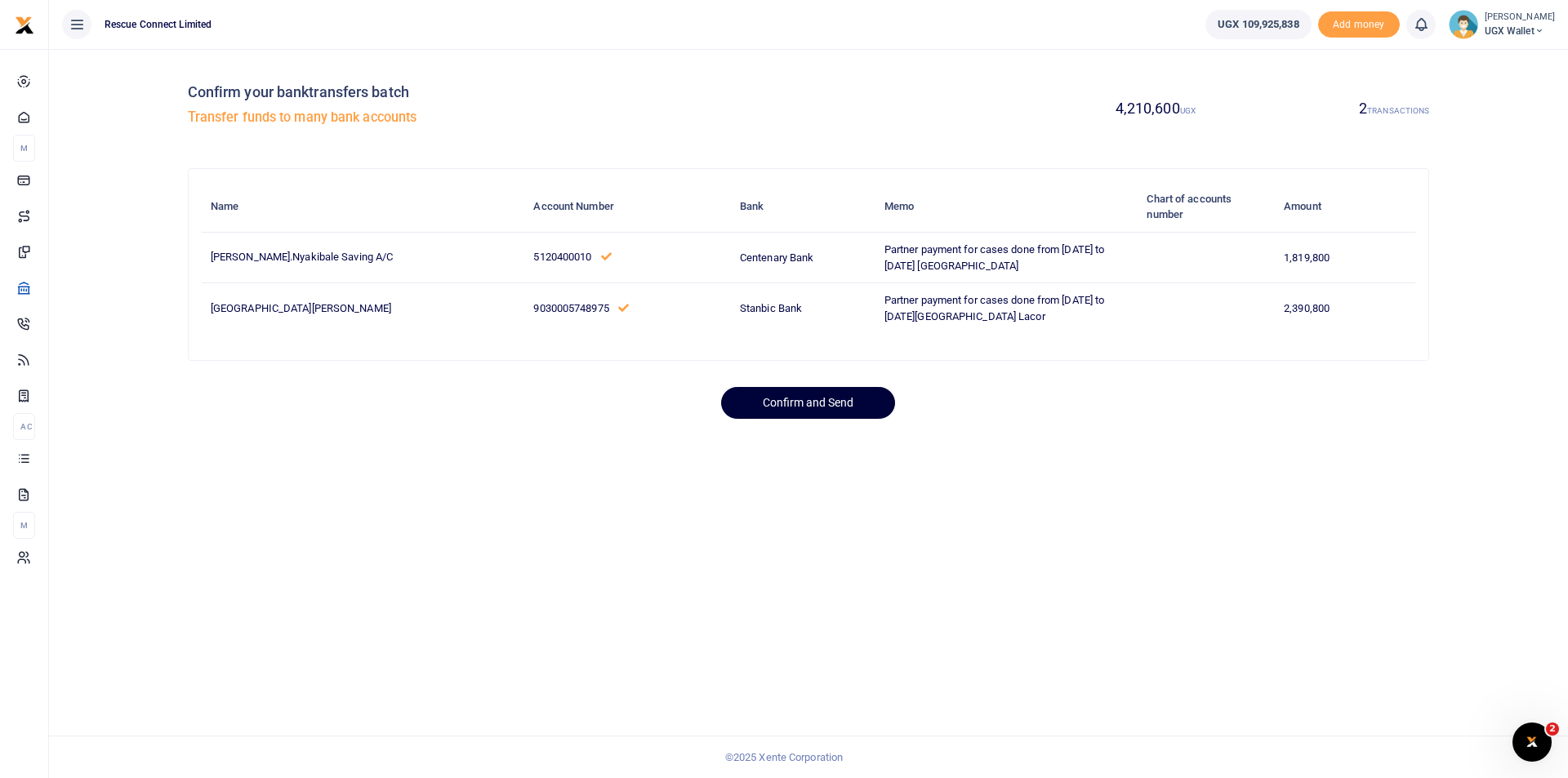
click at [834, 414] on button "Confirm and Send" at bounding box center [808, 403] width 174 height 32
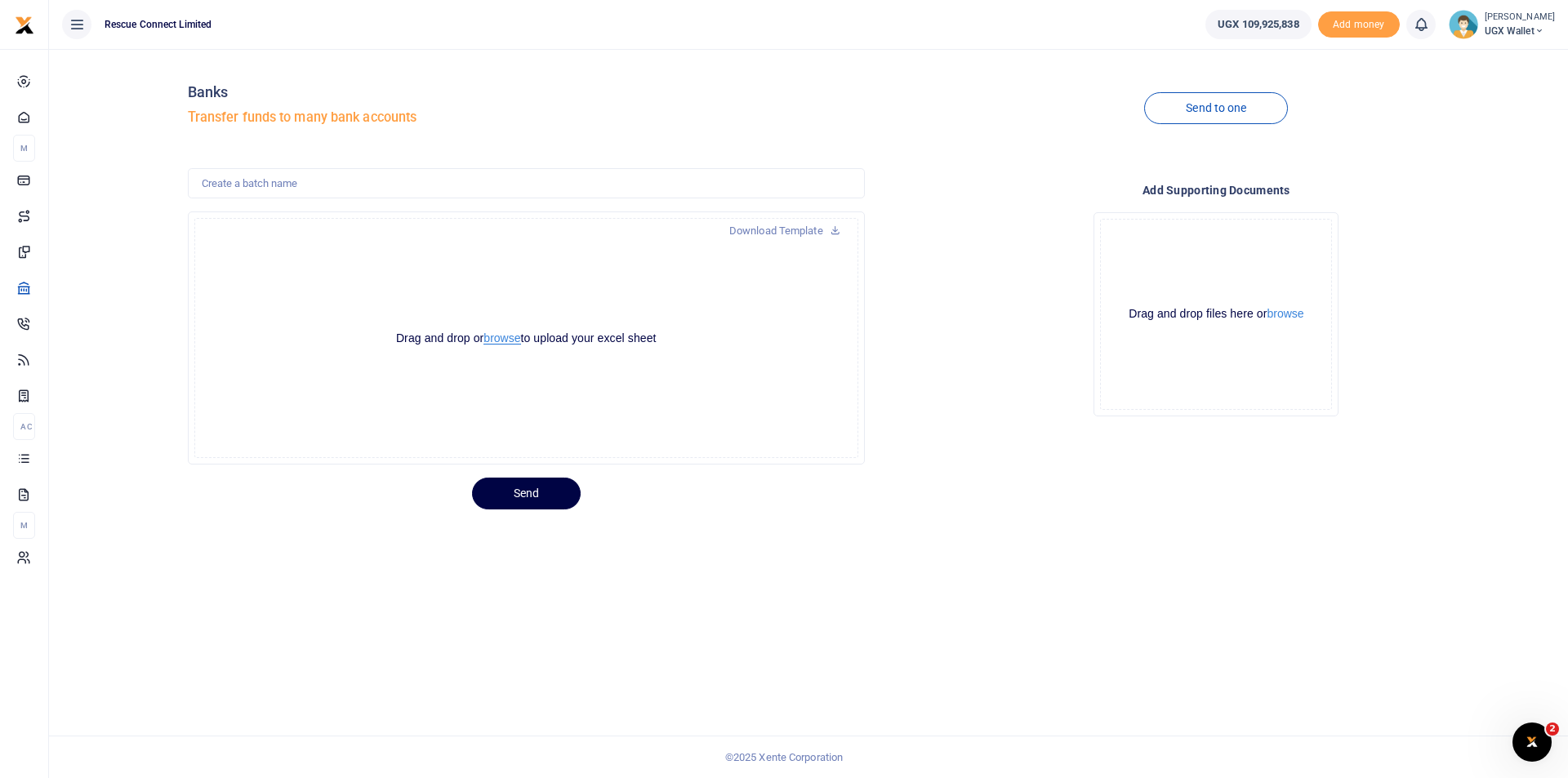
click at [501, 337] on button "browse" at bounding box center [501, 338] width 37 height 12
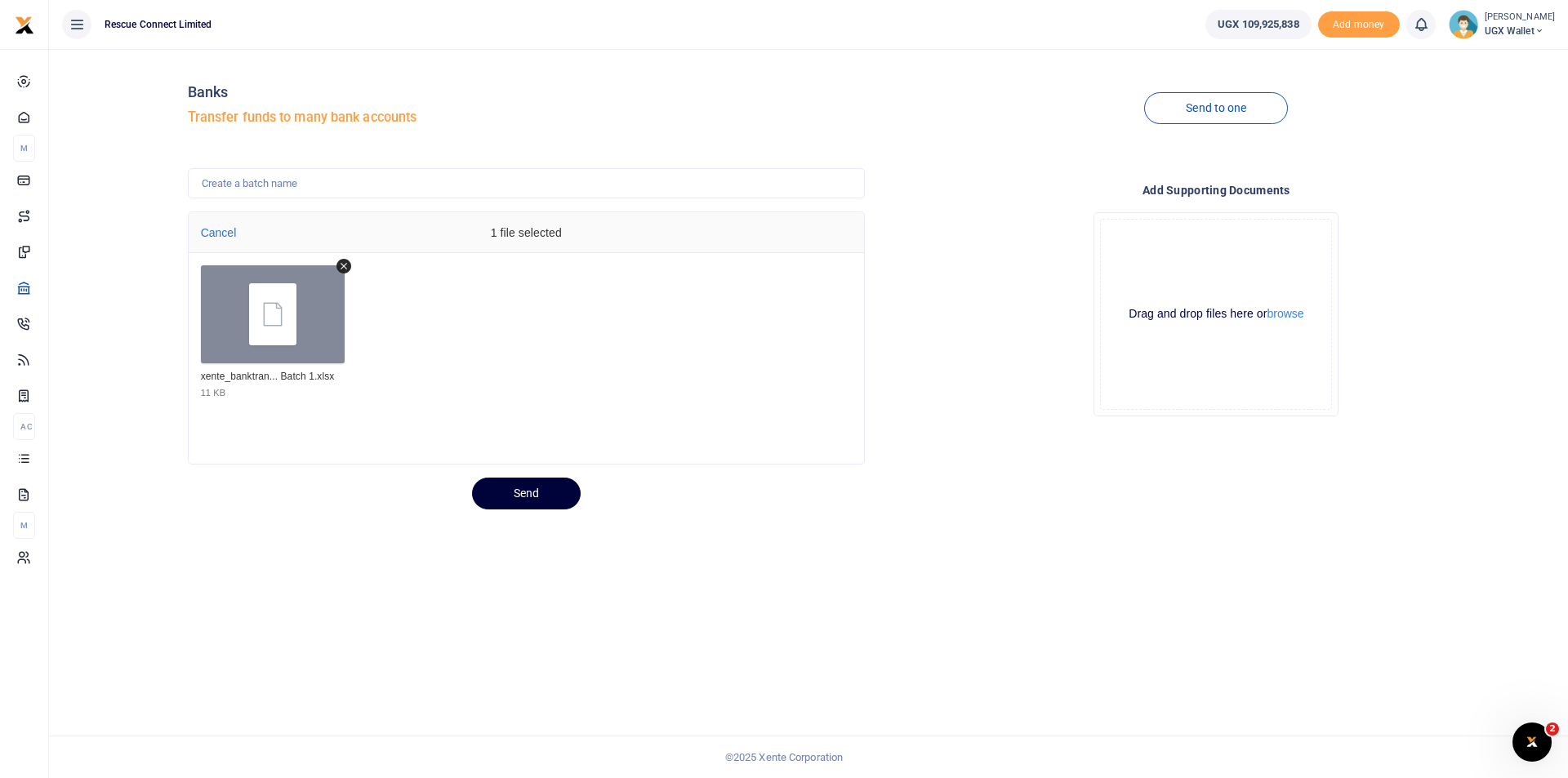
click at [537, 490] on button "Send" at bounding box center [526, 493] width 109 height 32
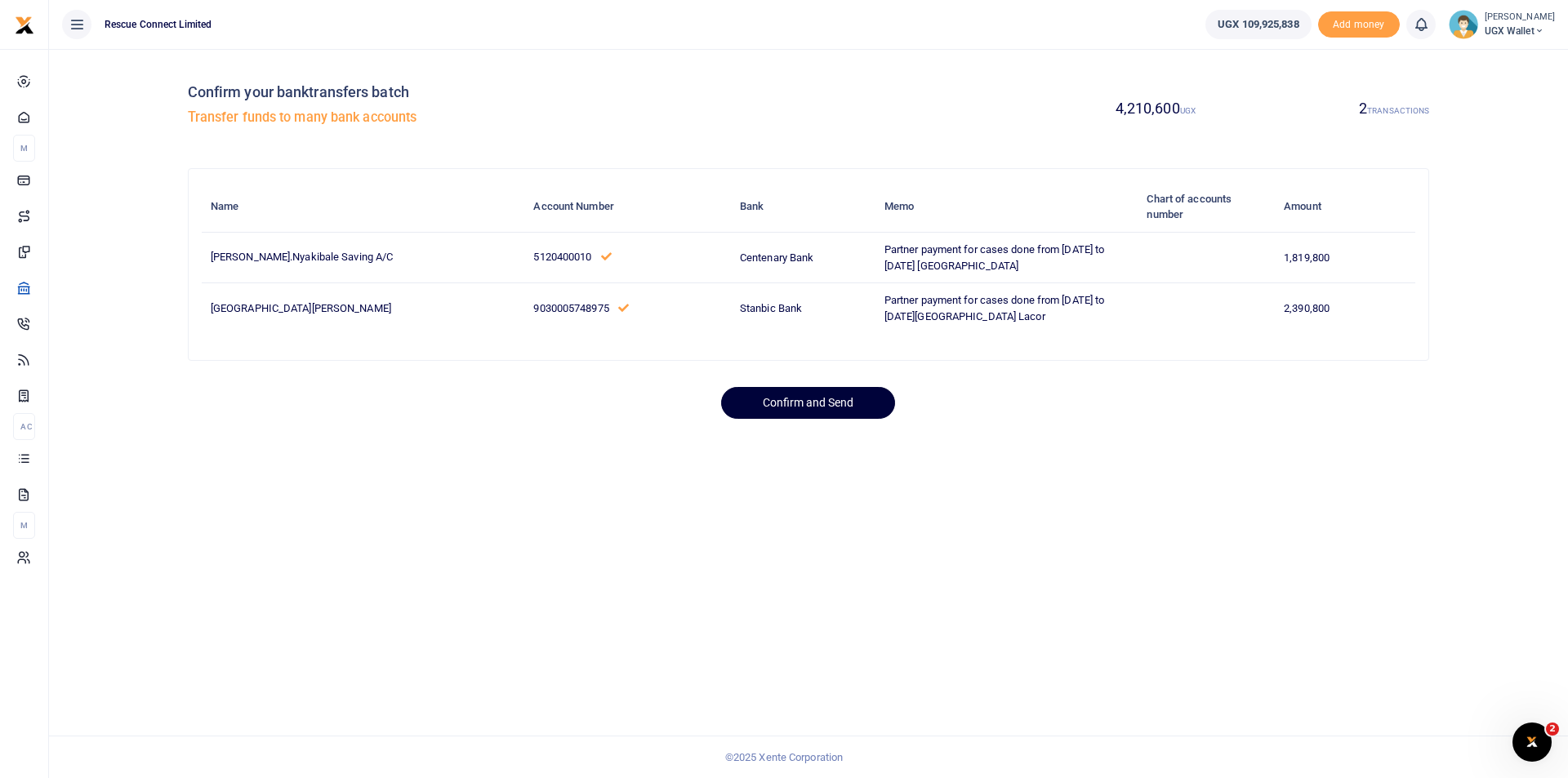
click at [797, 418] on button "Confirm and Send" at bounding box center [808, 403] width 174 height 32
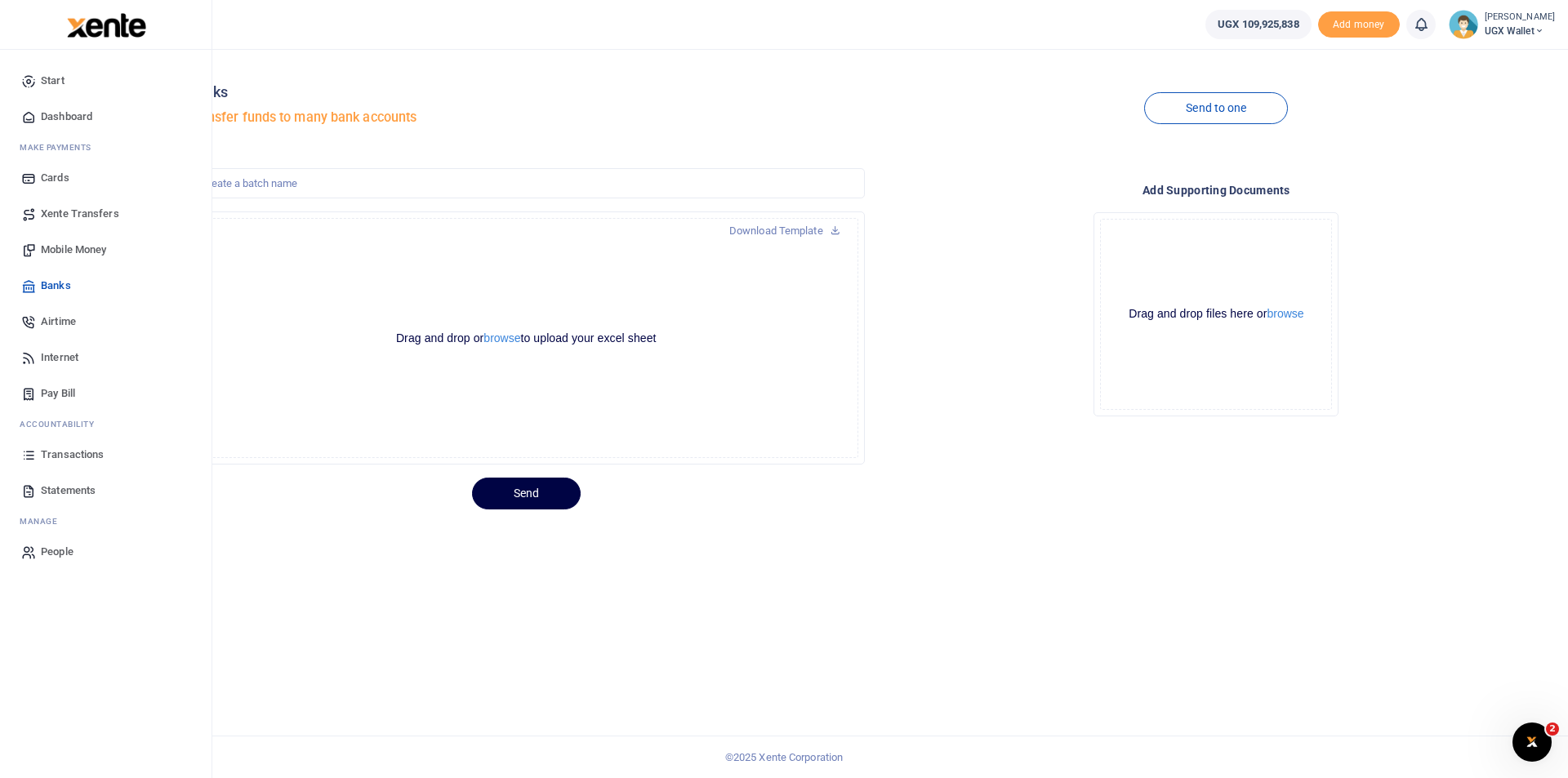
click at [57, 496] on span "Statements" at bounding box center [68, 491] width 55 height 16
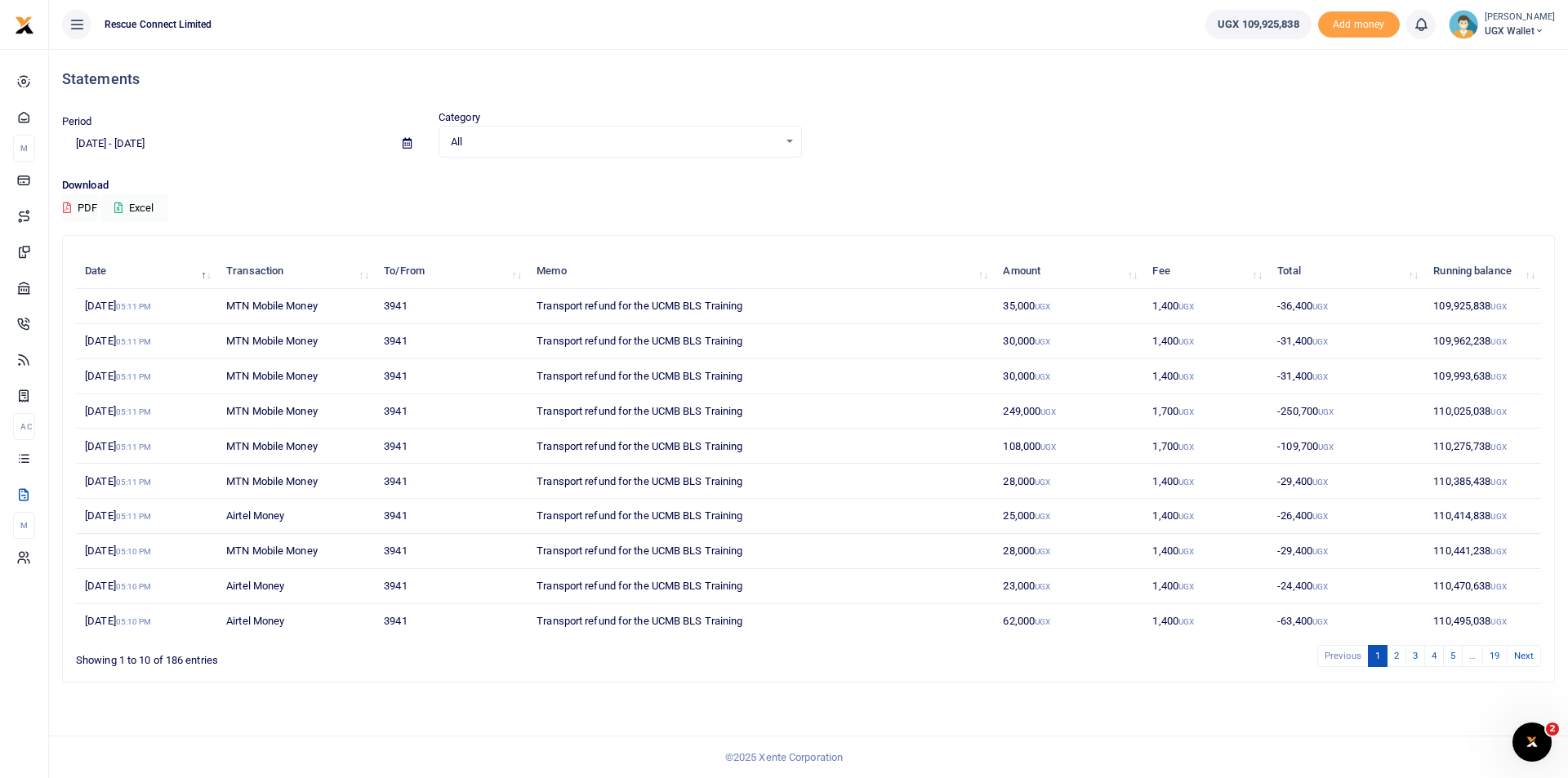
click at [153, 143] on div at bounding box center [784, 389] width 1568 height 778
click at [155, 142] on input "[DATE] - [DATE]" at bounding box center [226, 144] width 328 height 28
click at [120, 203] on li "[DATE]" at bounding box center [120, 201] width 115 height 25
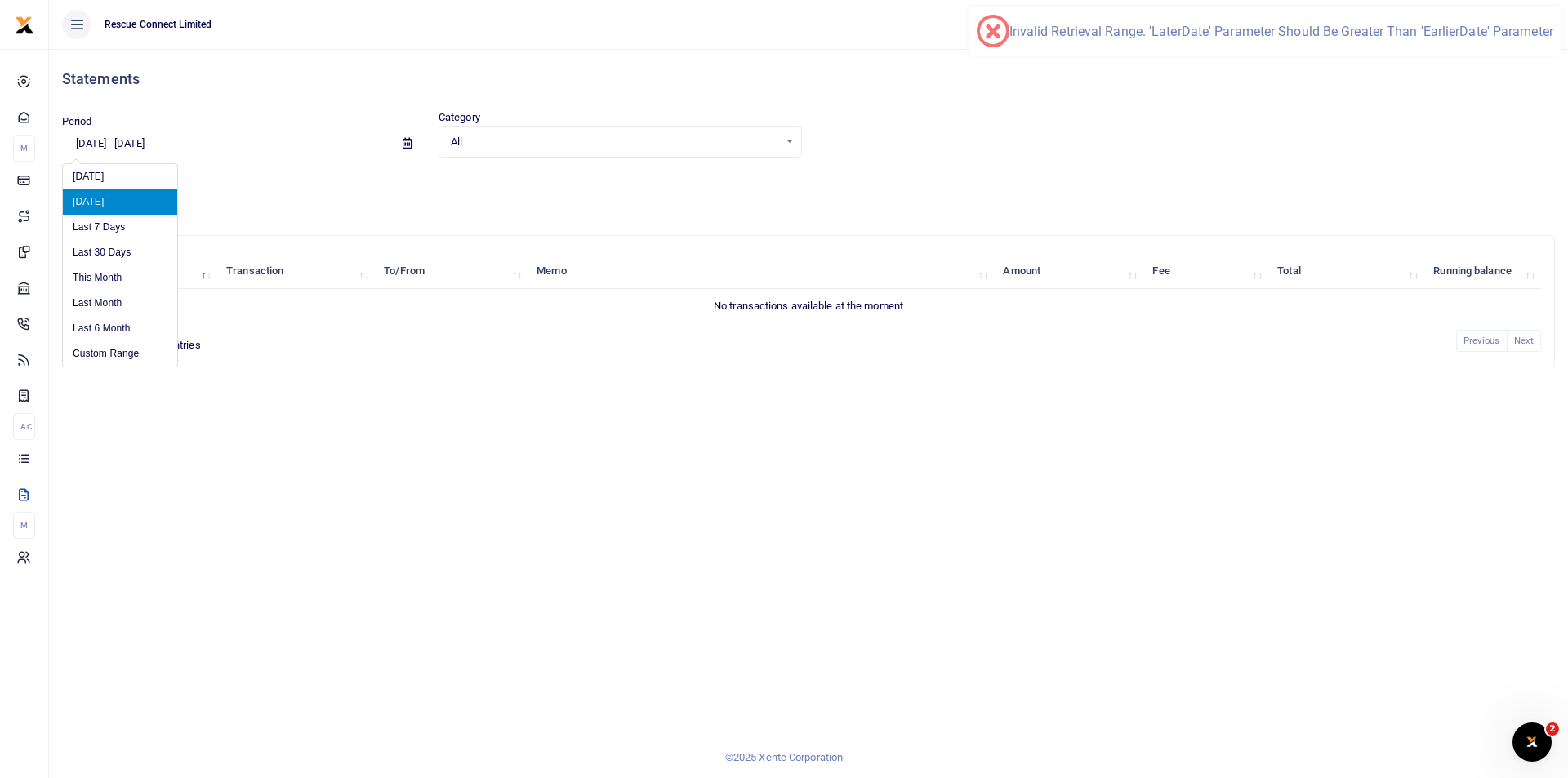
click at [129, 149] on input "[DATE] - [DATE]" at bounding box center [226, 144] width 328 height 28
click at [111, 206] on li "[DATE]" at bounding box center [120, 201] width 115 height 25
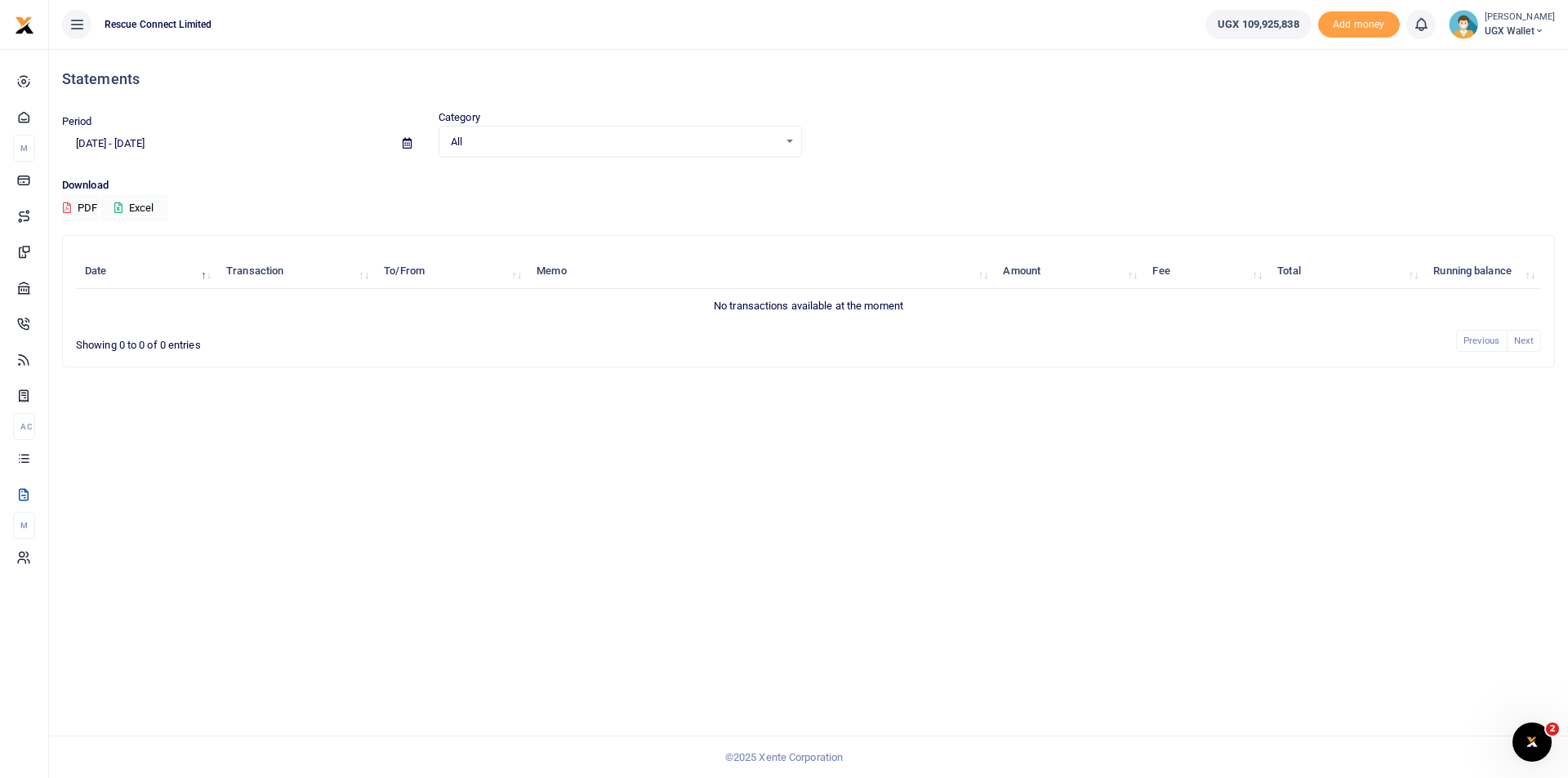
click at [147, 139] on input "[DATE] - [DATE]" at bounding box center [226, 144] width 328 height 28
click at [114, 344] on li "Custom Range" at bounding box center [120, 354] width 115 height 25
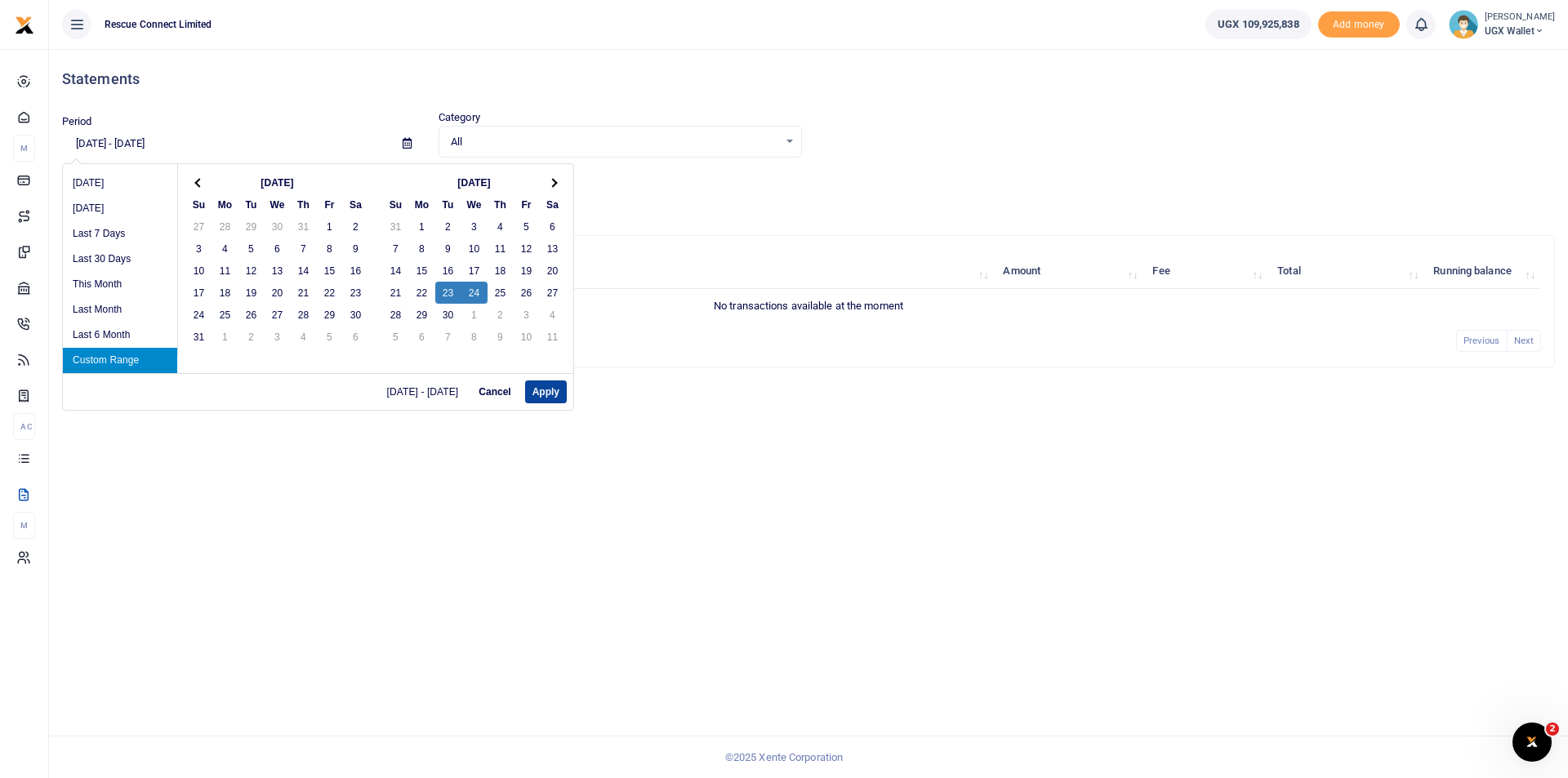
click at [550, 399] on button "Apply" at bounding box center [546, 392] width 42 height 23
type input "[DATE] - [DATE]"
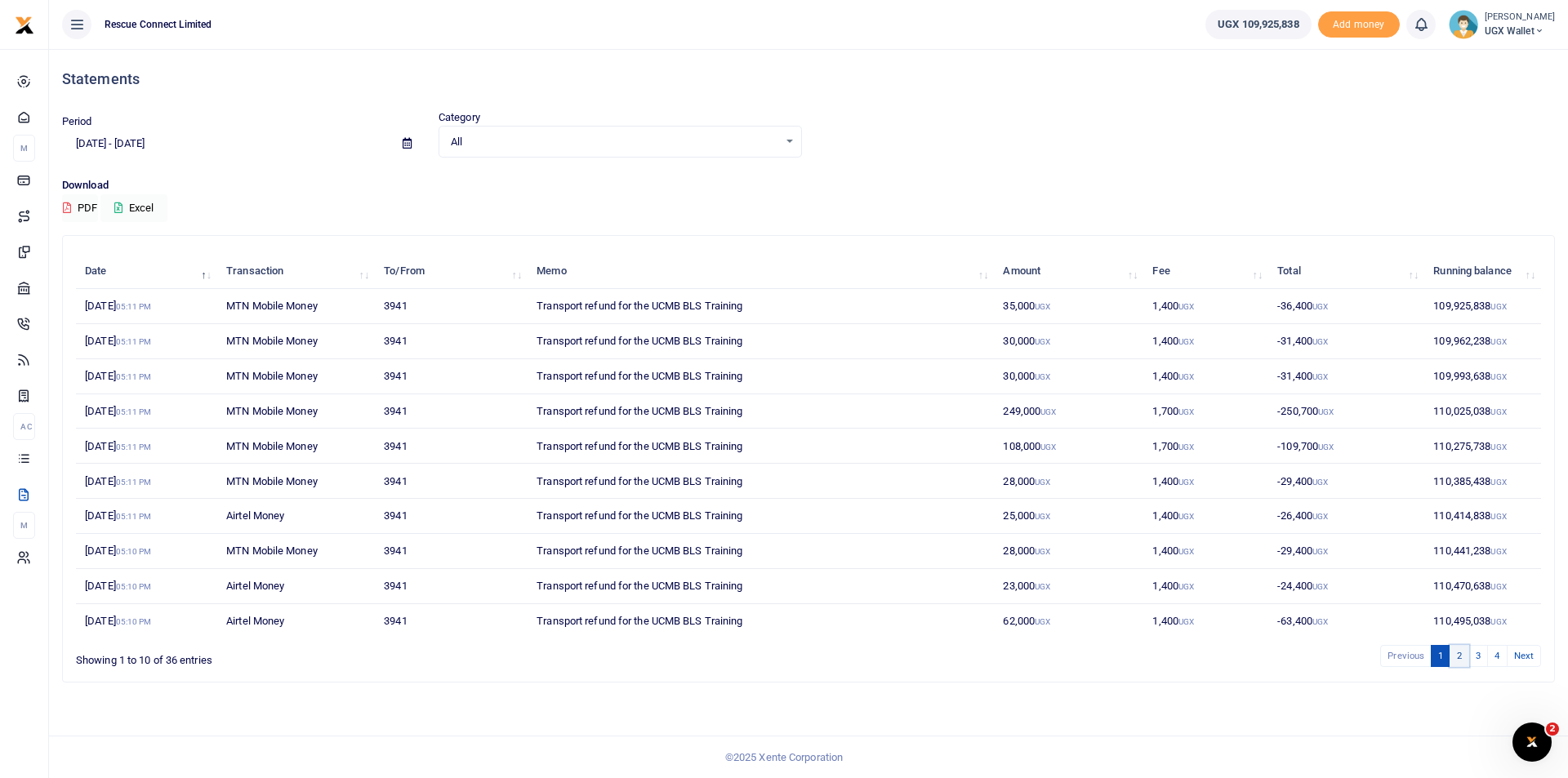
click at [1465, 657] on link "2" at bounding box center [1460, 656] width 20 height 22
click at [1481, 658] on link "3" at bounding box center [1479, 656] width 20 height 22
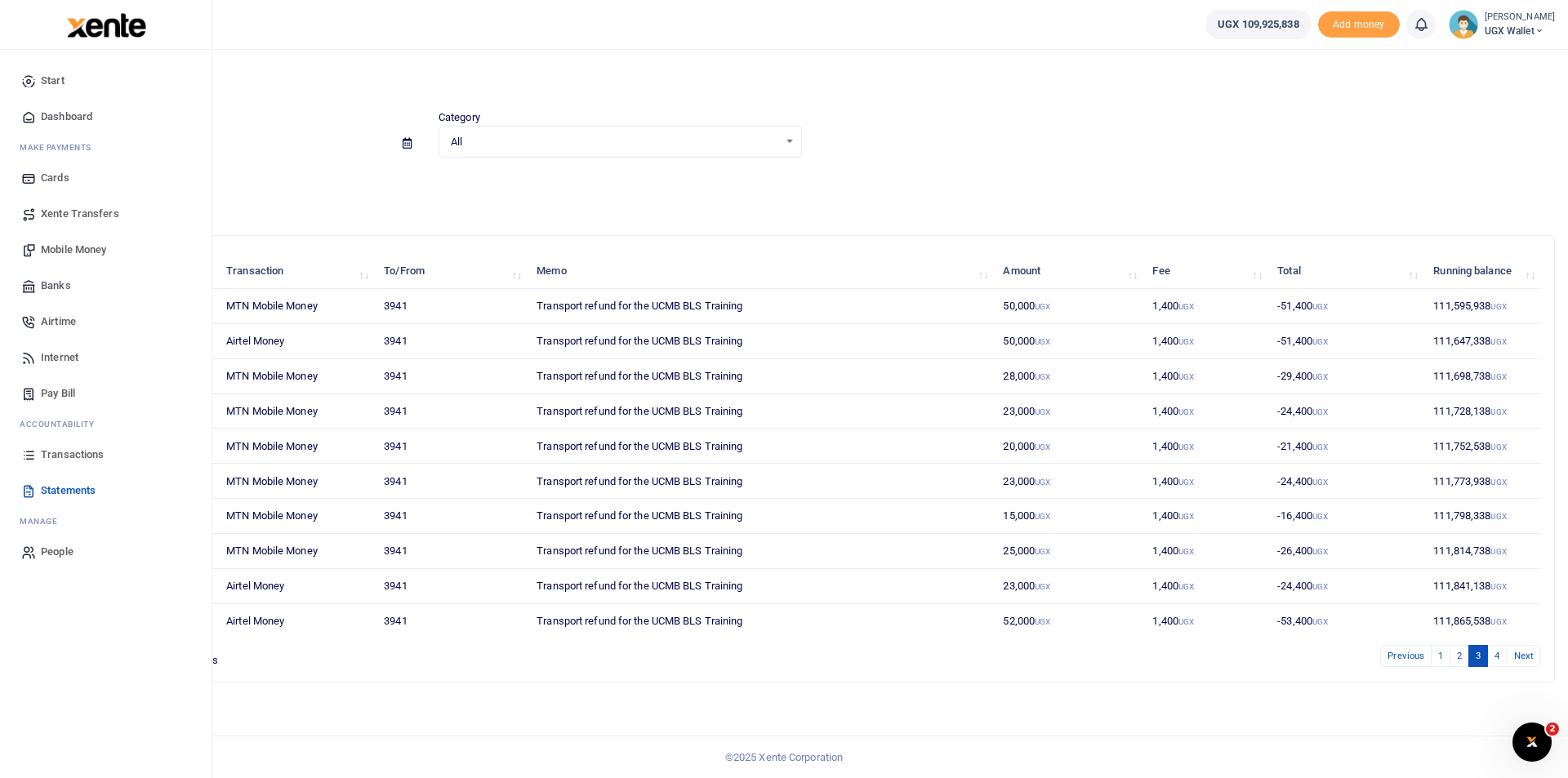
click at [69, 451] on span "Transactions" at bounding box center [72, 455] width 63 height 16
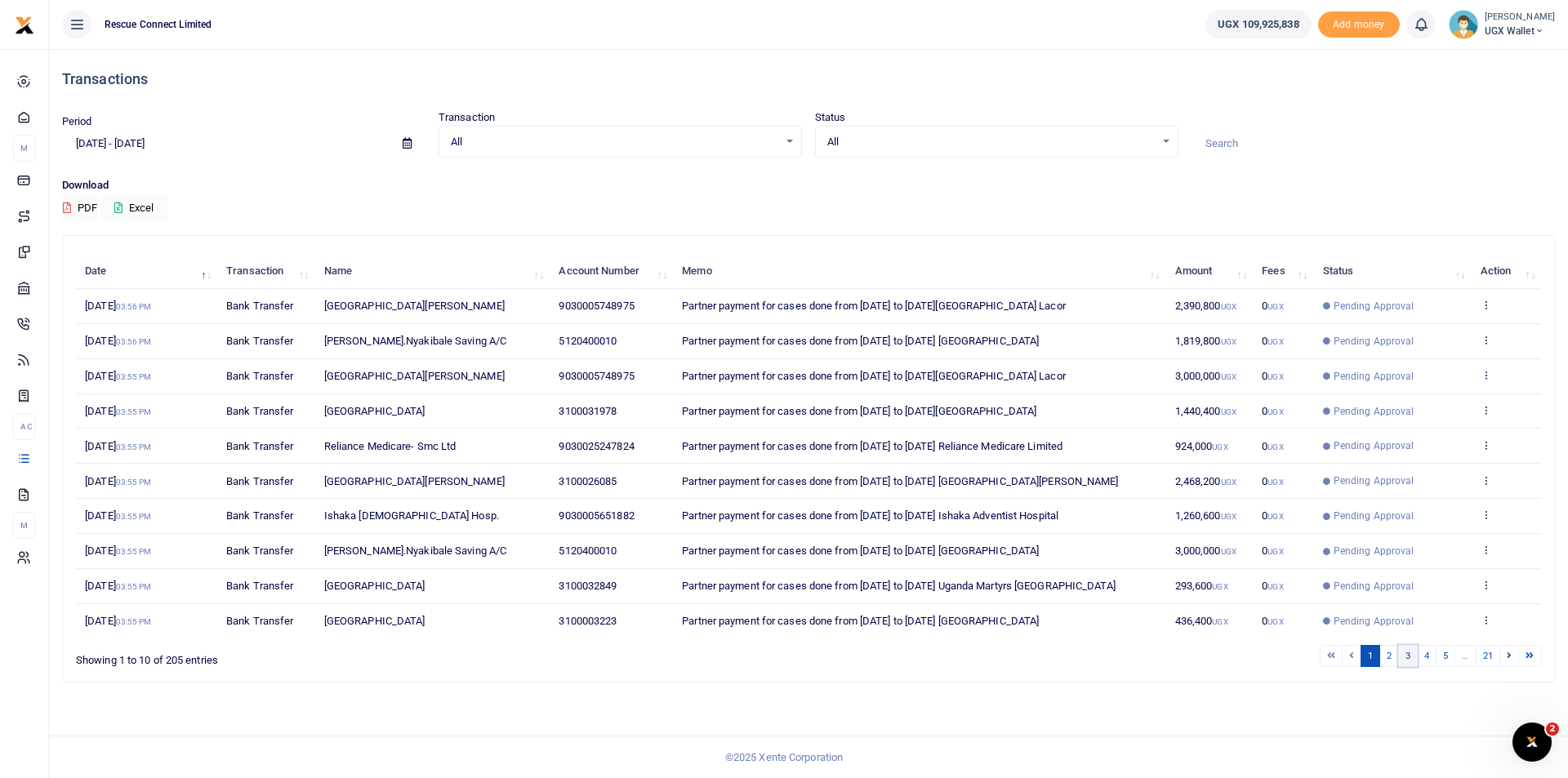
click at [1406, 658] on link "3" at bounding box center [1408, 656] width 20 height 22
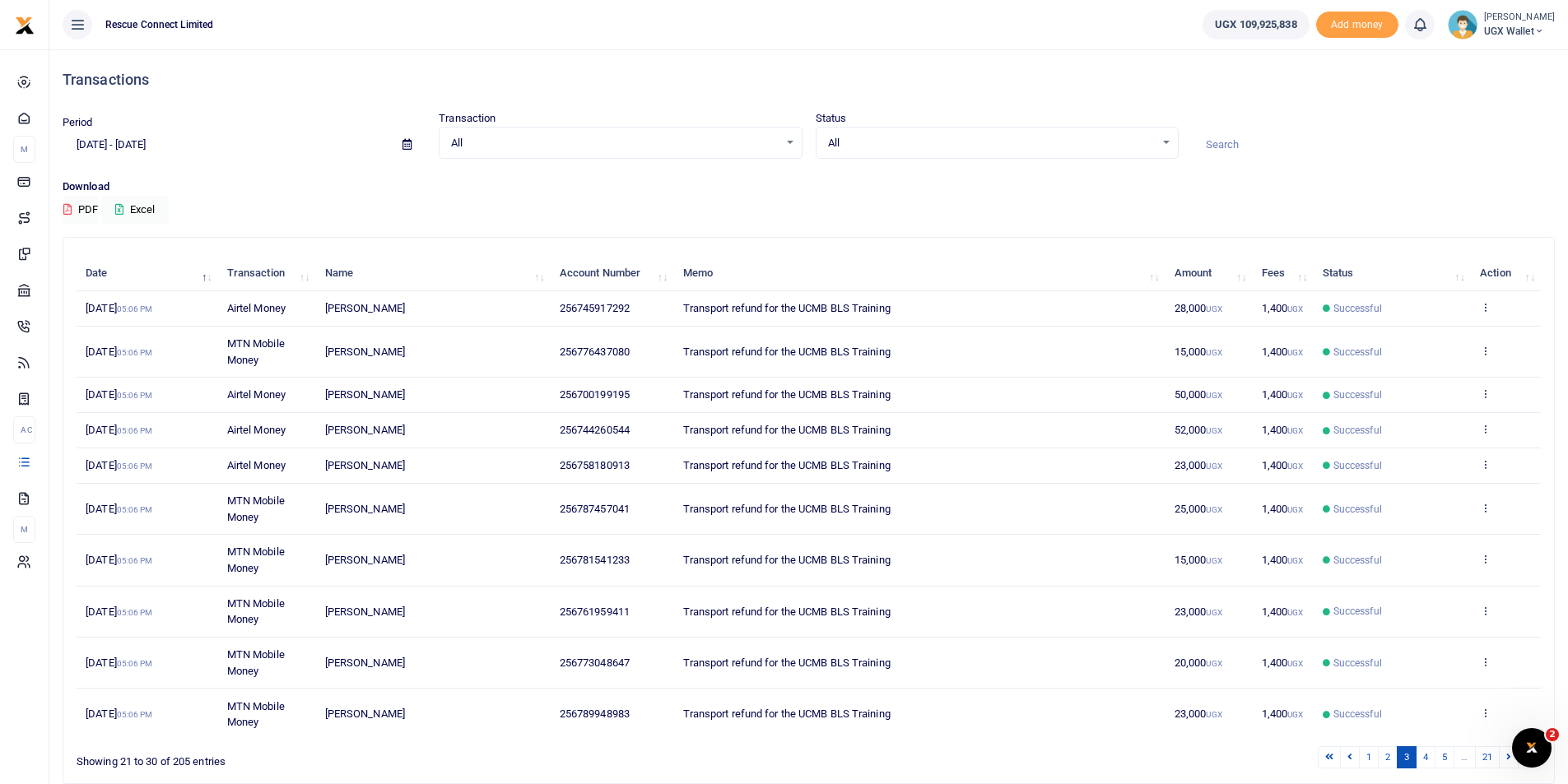
click at [1262, 128] on div at bounding box center [1374, 137] width 377 height 45
click at [1261, 139] on input at bounding box center [1374, 145] width 363 height 28
paste input "256752229194"
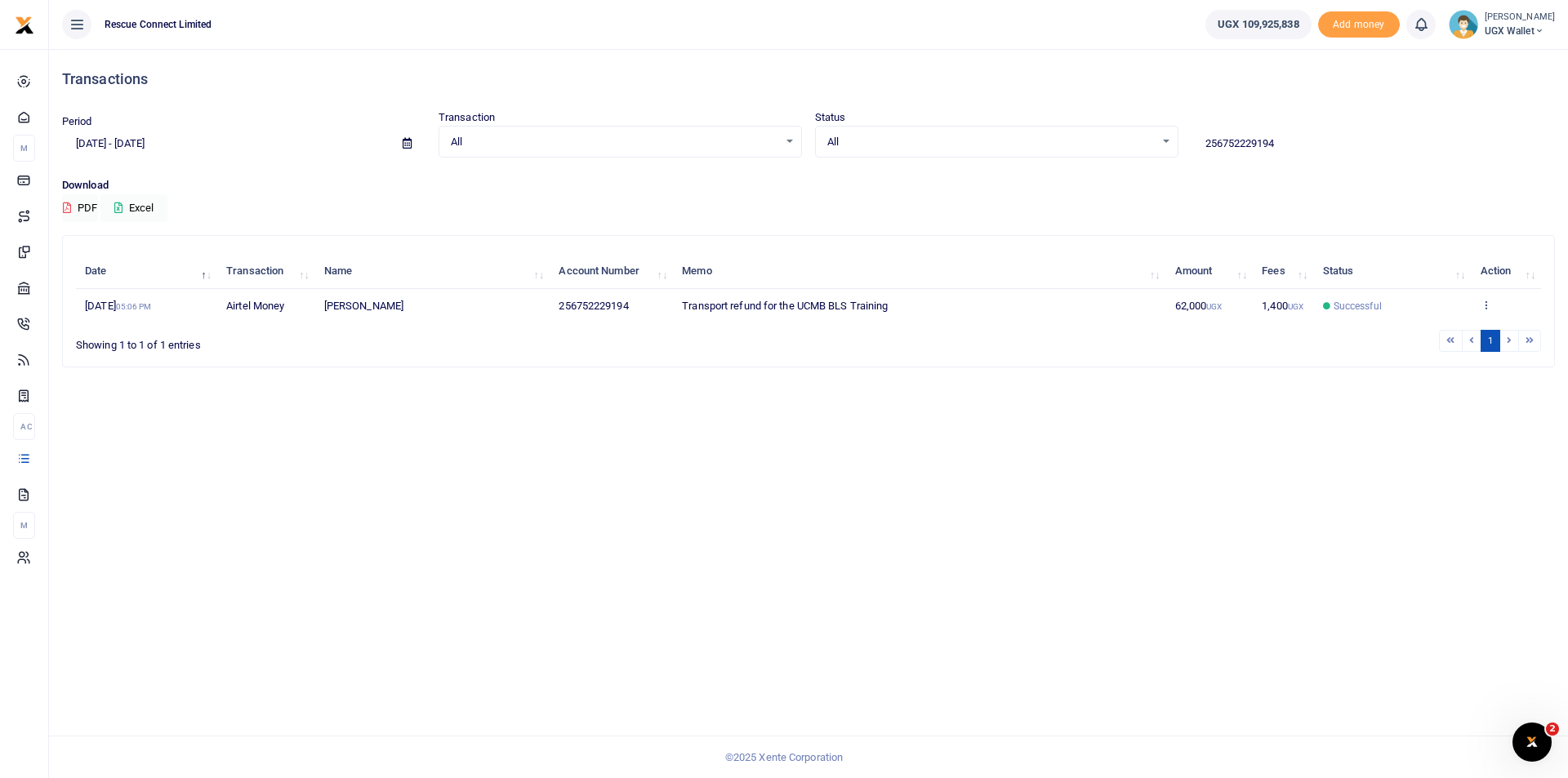
type input "256752229194"
